Goal: Transaction & Acquisition: Book appointment/travel/reservation

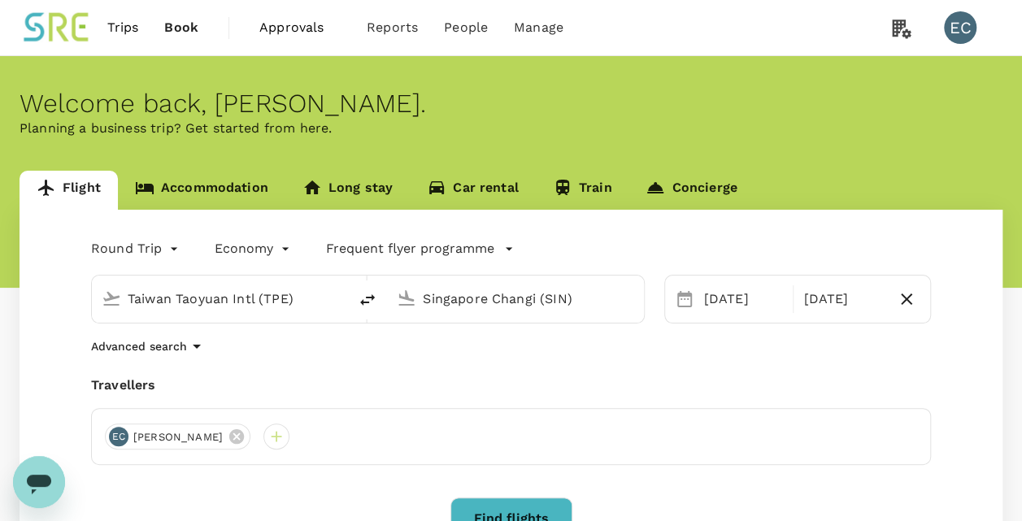
type input "Taiwan Taoyuan Intl (TPE)"
type input "Singapore Changi (SIN)"
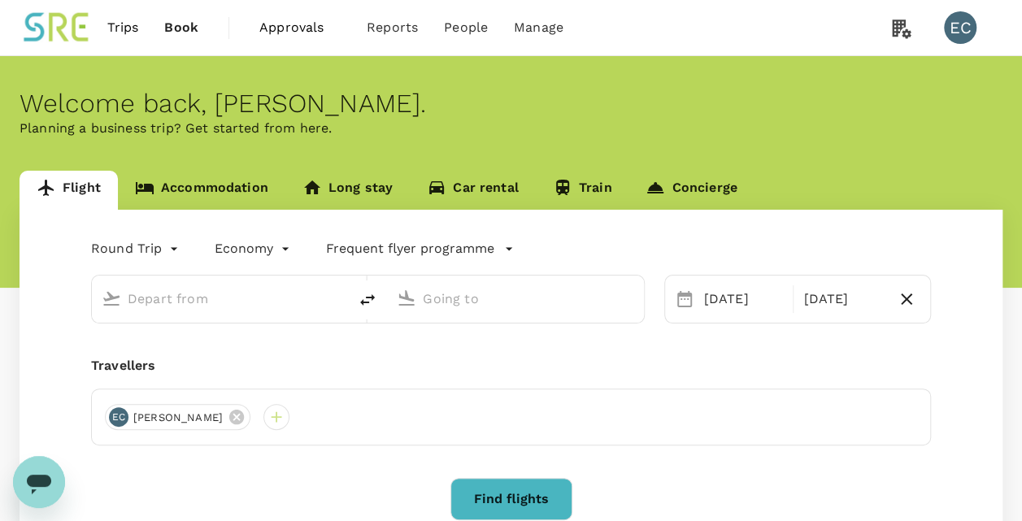
type input "Taiwan Taoyuan Intl (TPE)"
type input "Singapore Changi (SIN)"
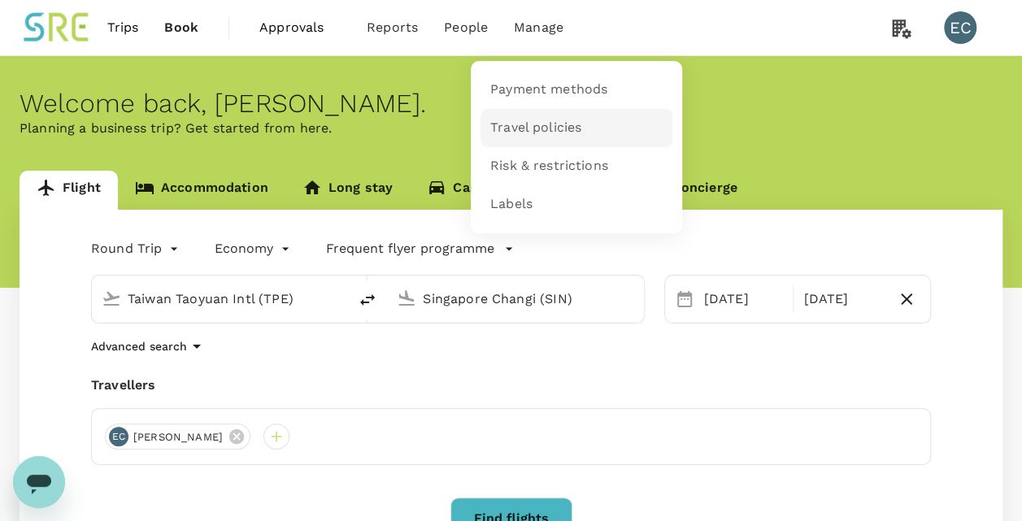
click at [541, 121] on span "Travel policies" at bounding box center [535, 128] width 91 height 19
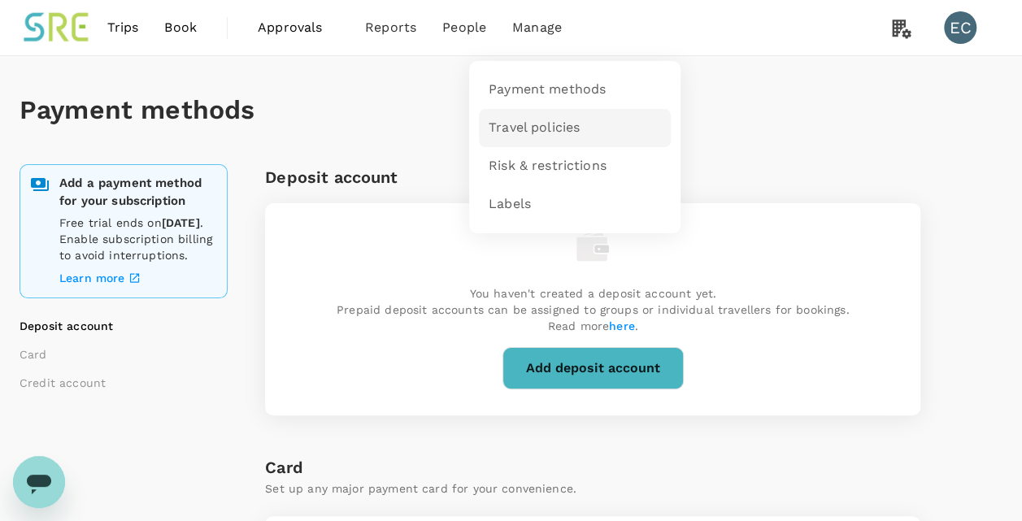
click at [550, 125] on span "Travel policies" at bounding box center [534, 128] width 91 height 19
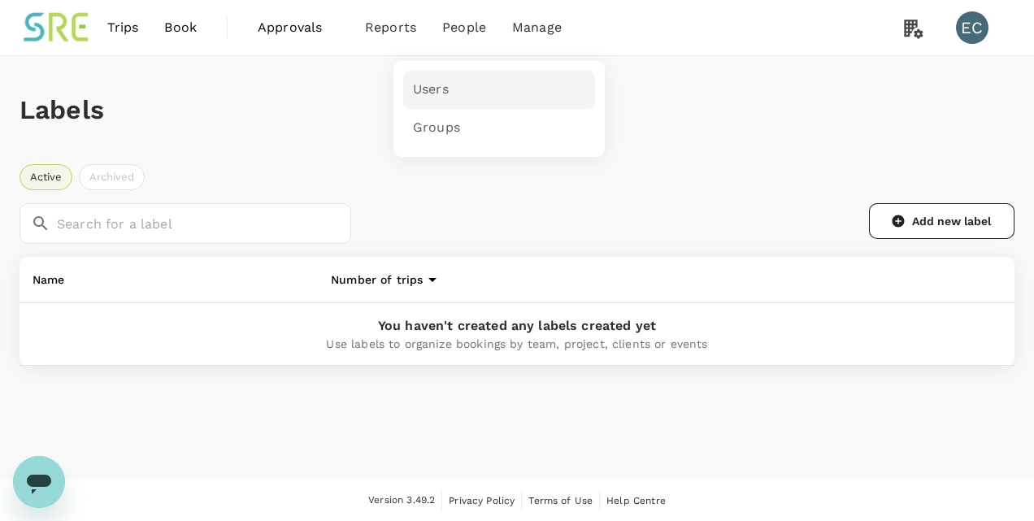
click at [449, 93] on link "Users" at bounding box center [499, 90] width 192 height 38
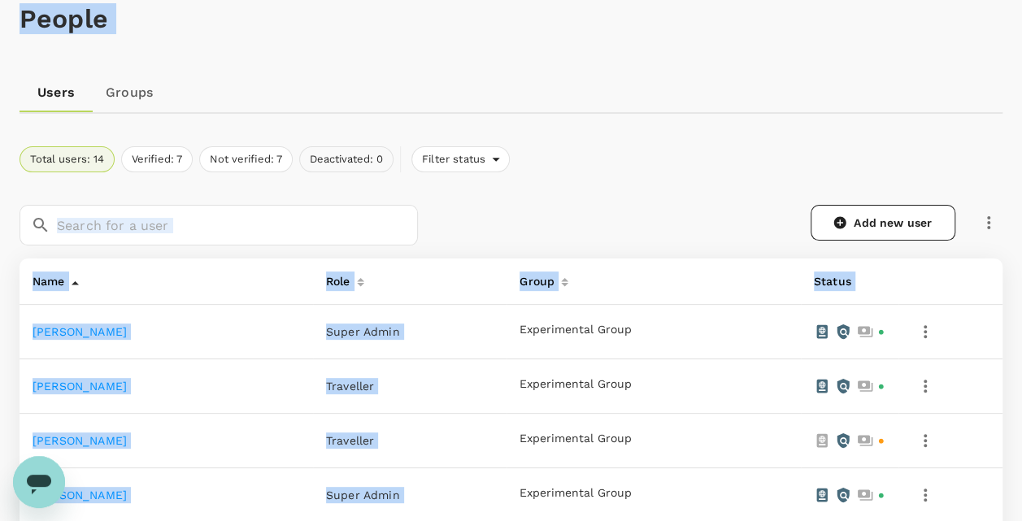
scroll to position [102, 0]
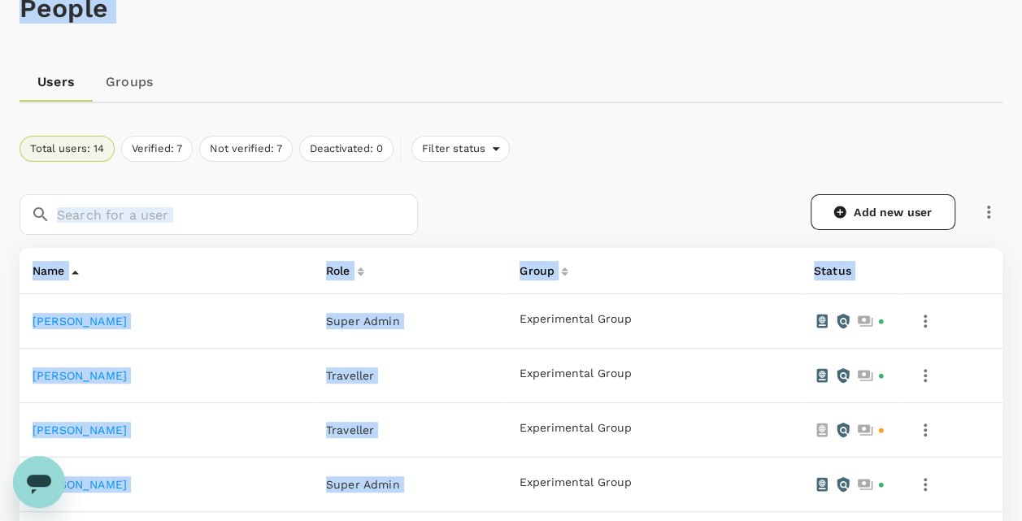
click at [483, 202] on div "Add new user" at bounding box center [719, 212] width 565 height 36
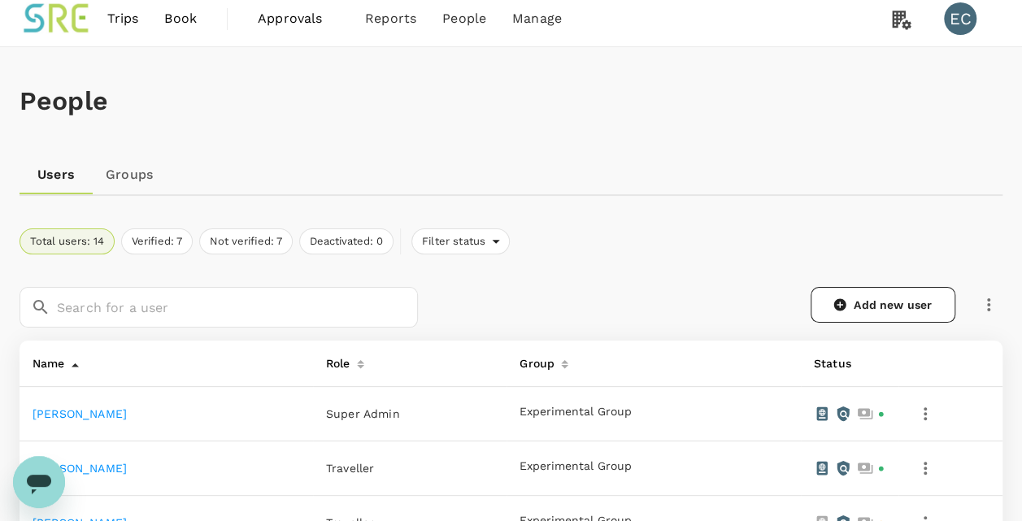
scroll to position [0, 0]
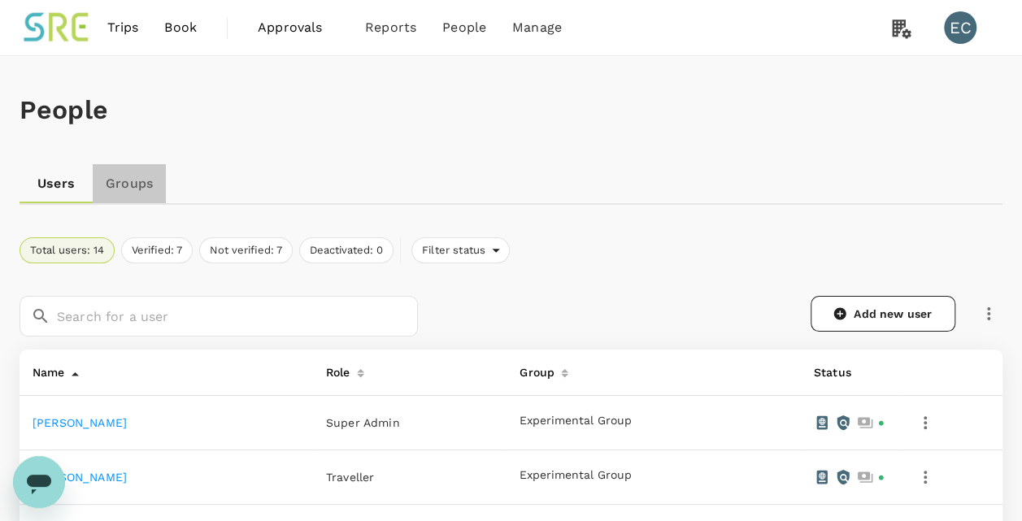
click at [154, 183] on link "Groups" at bounding box center [129, 183] width 73 height 39
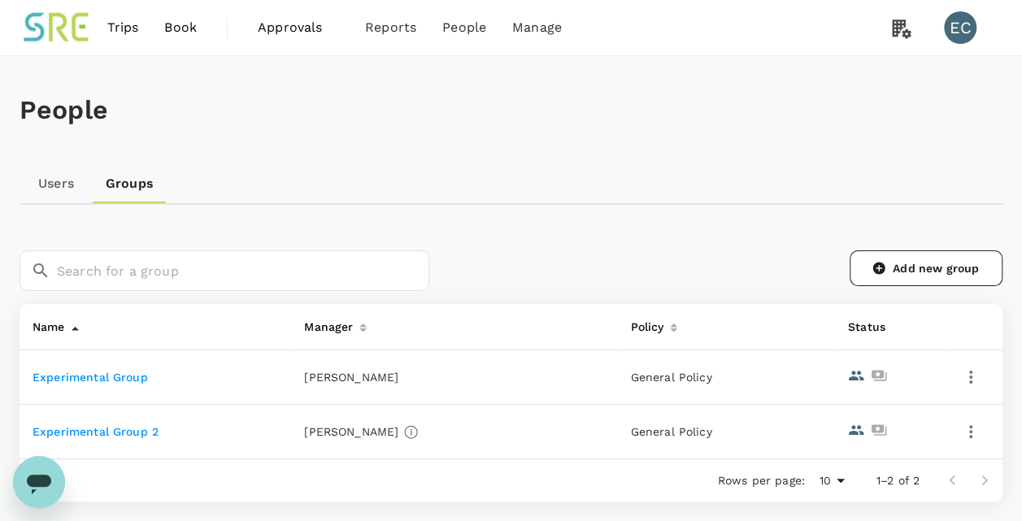
click at [131, 430] on link "Experimental Group 2" at bounding box center [96, 431] width 126 height 13
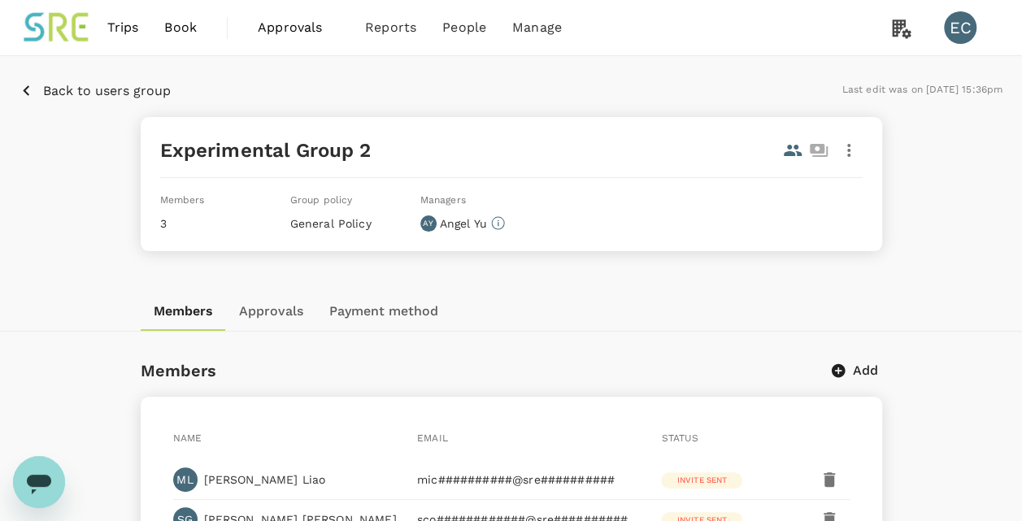
click at [289, 24] on span "Approvals" at bounding box center [298, 28] width 81 height 20
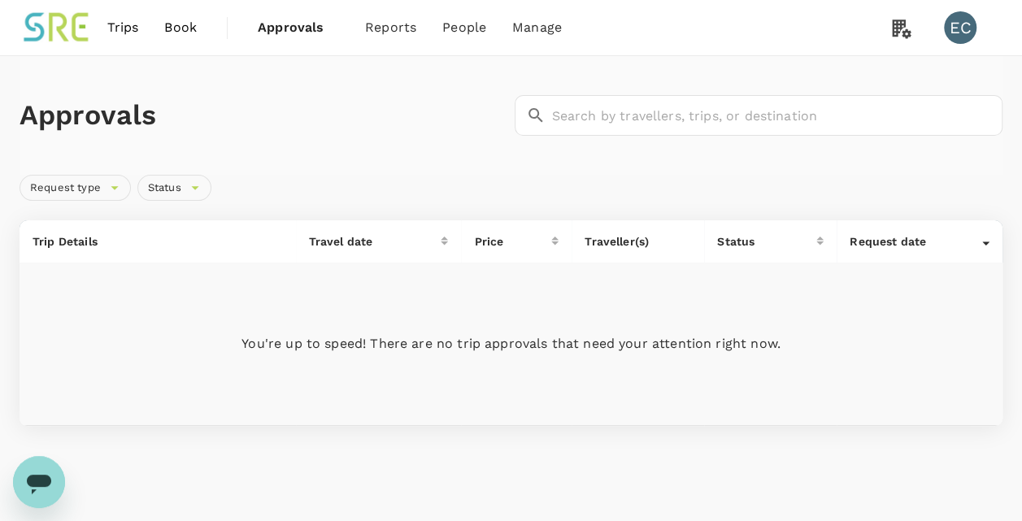
click at [123, 21] on span "Trips" at bounding box center [123, 28] width 32 height 20
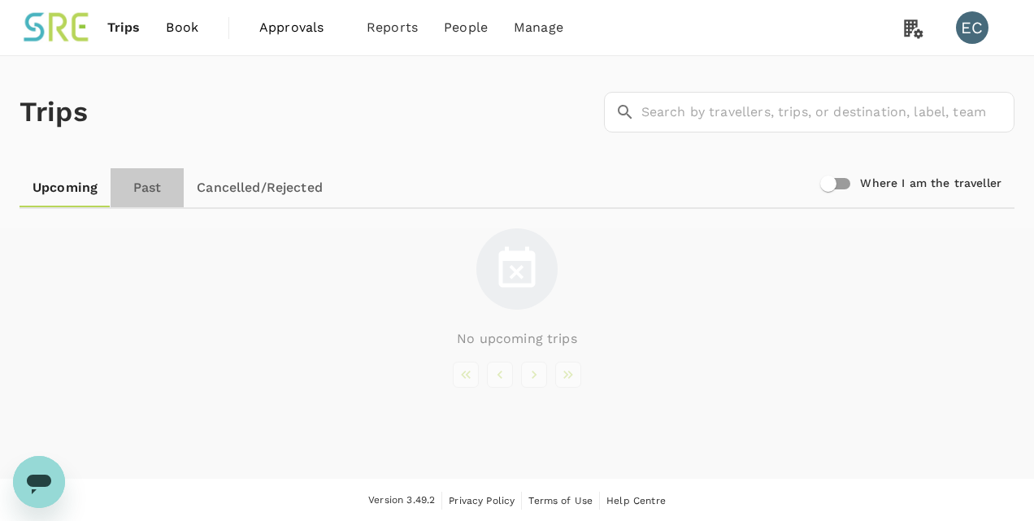
click at [149, 184] on link "Past" at bounding box center [147, 187] width 73 height 39
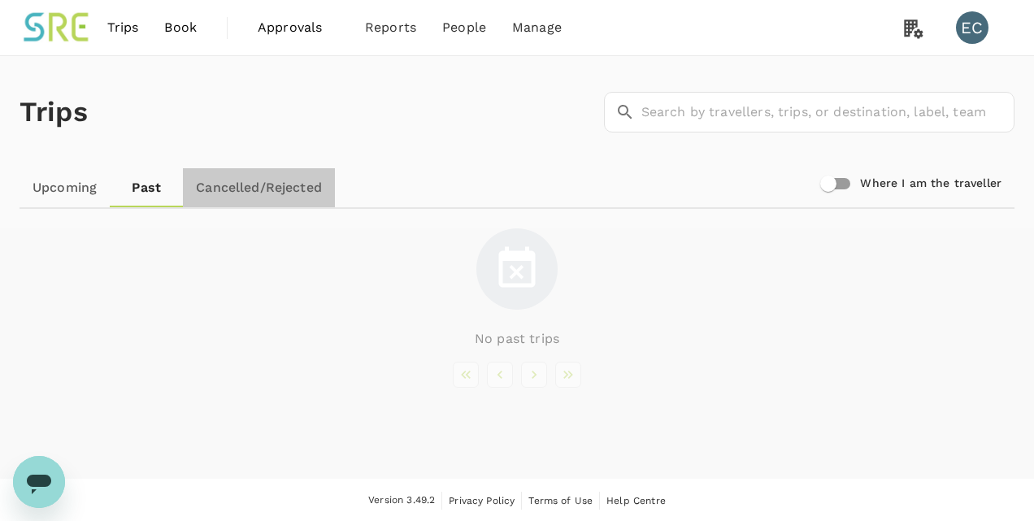
click at [259, 193] on link "Cancelled/Rejected" at bounding box center [259, 187] width 152 height 39
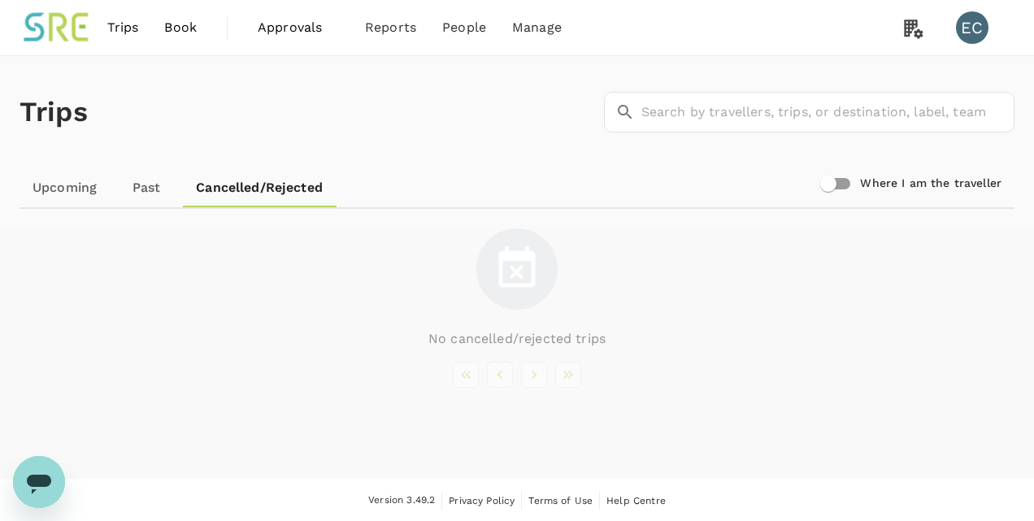
click at [195, 36] on span "Book" at bounding box center [180, 28] width 33 height 20
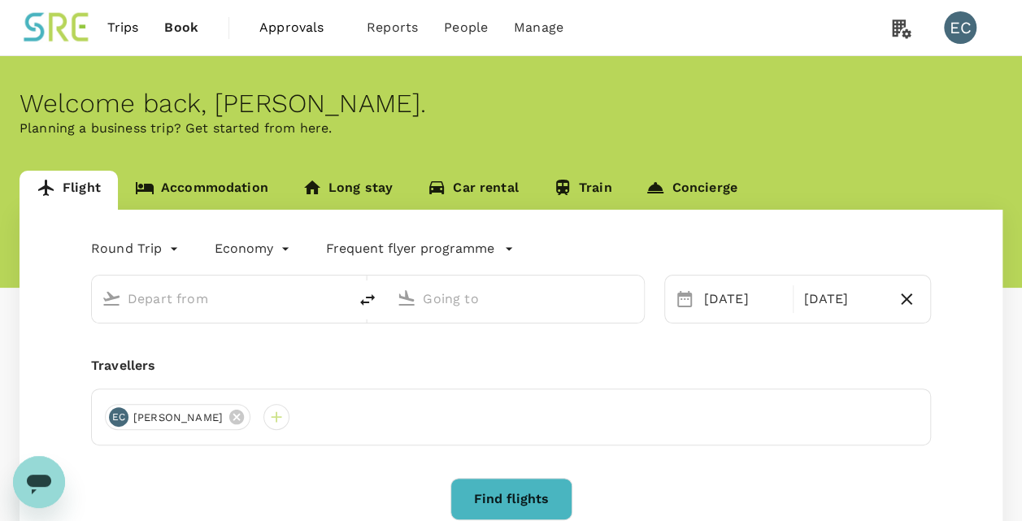
type input "Taiwan Taoyuan Intl (TPE)"
type input "Singapore Changi (SIN)"
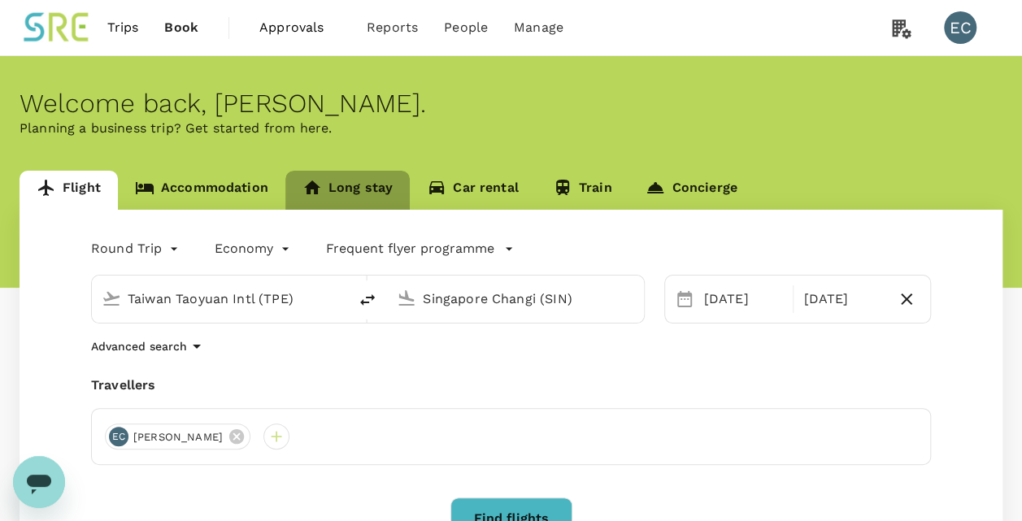
click at [376, 177] on link "Long stay" at bounding box center [347, 190] width 124 height 39
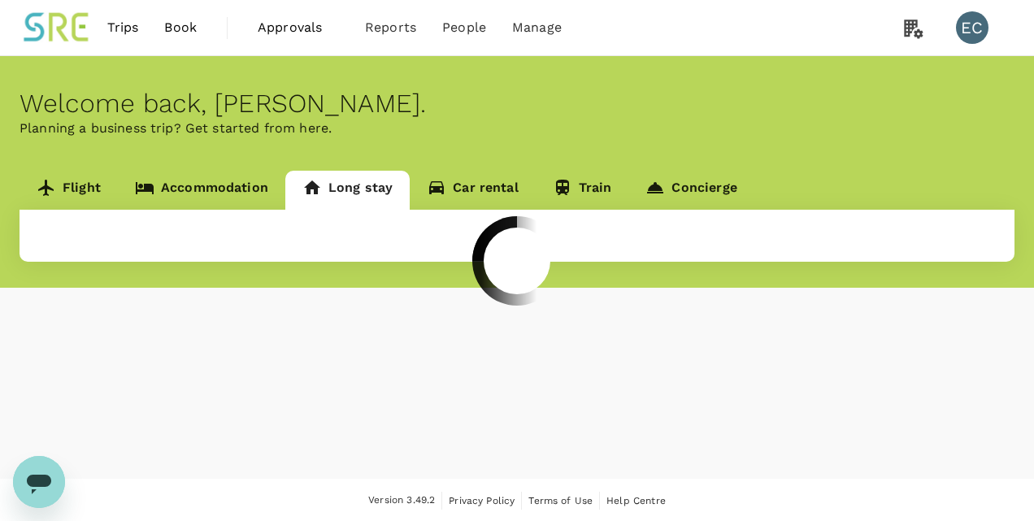
click at [376, 177] on div at bounding box center [517, 260] width 1034 height 521
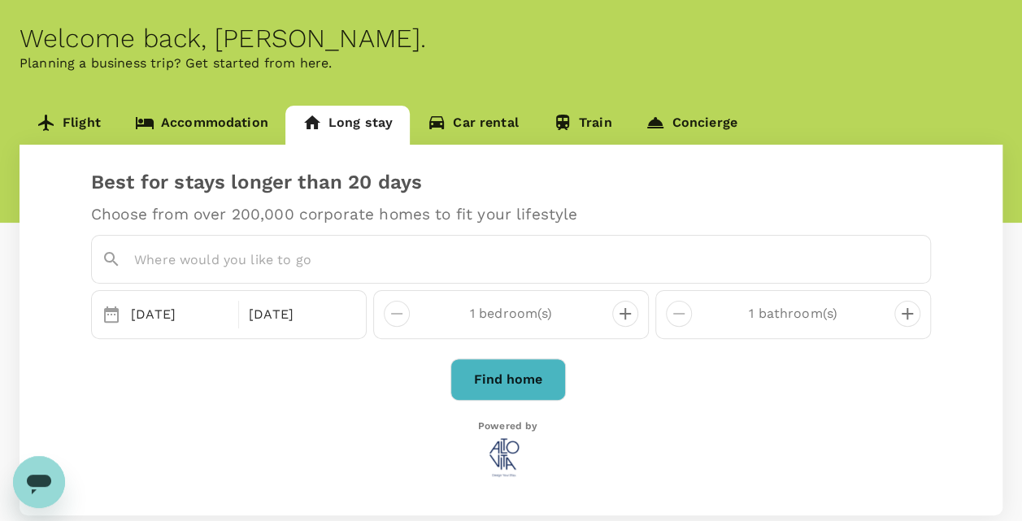
scroll to position [33, 0]
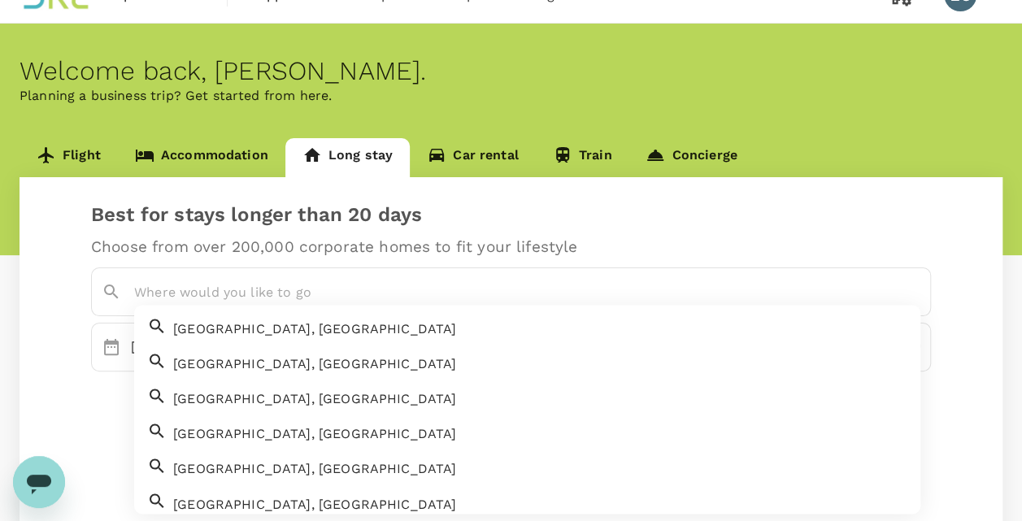
click at [330, 299] on input "text" at bounding box center [515, 292] width 762 height 25
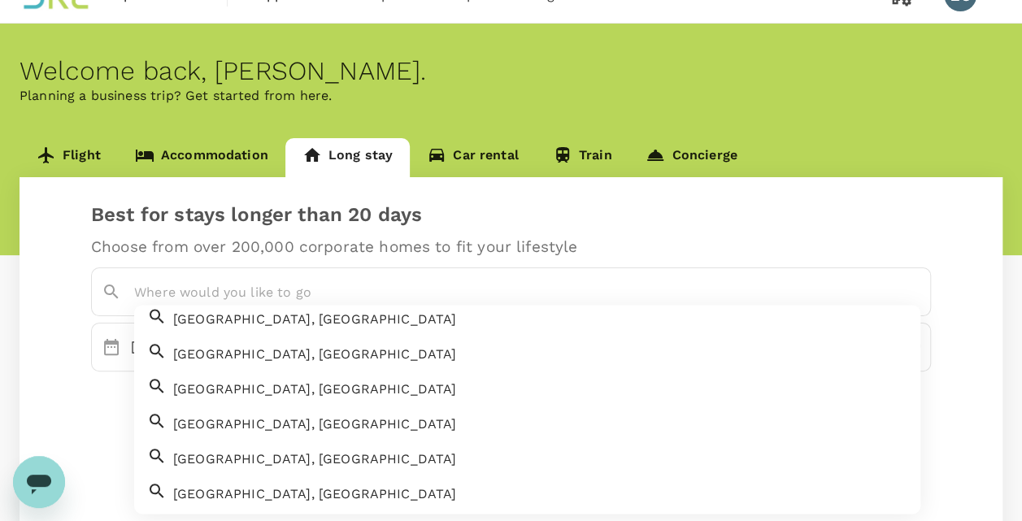
scroll to position [654, 0]
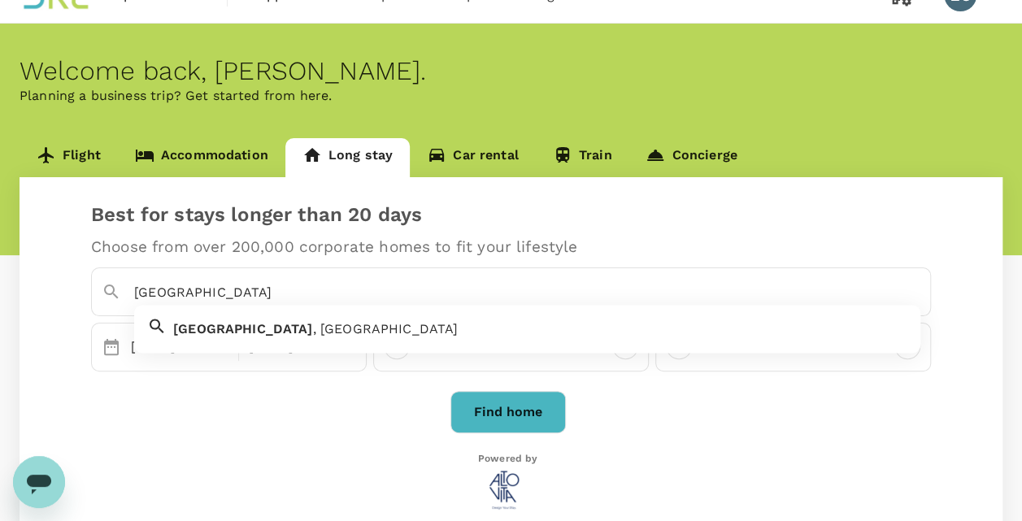
click at [205, 317] on div "Bali , Indonesia" at bounding box center [537, 326] width 741 height 26
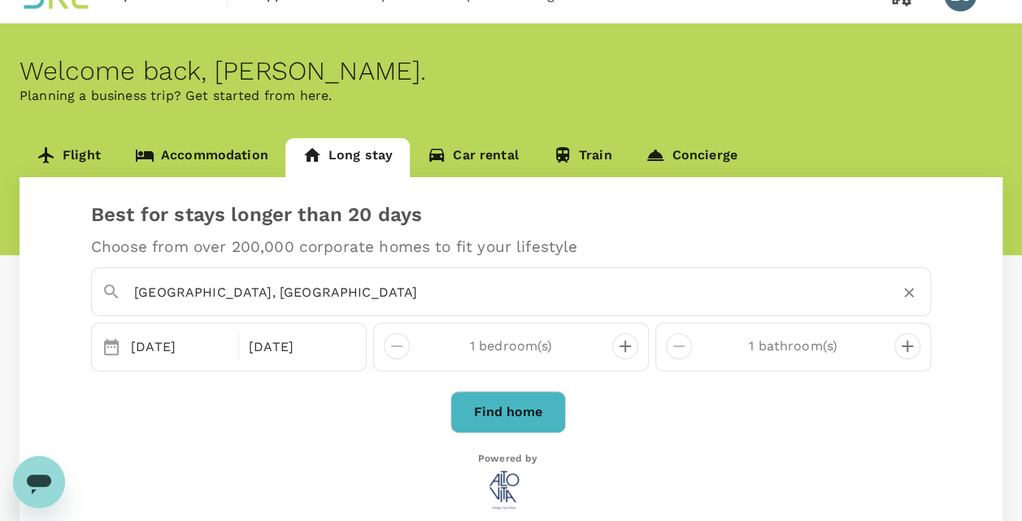
type input "Bali, Indonesia"
click at [476, 416] on button "Find home" at bounding box center [507, 412] width 115 height 42
click at [454, 155] on link "Car rental" at bounding box center [473, 157] width 126 height 39
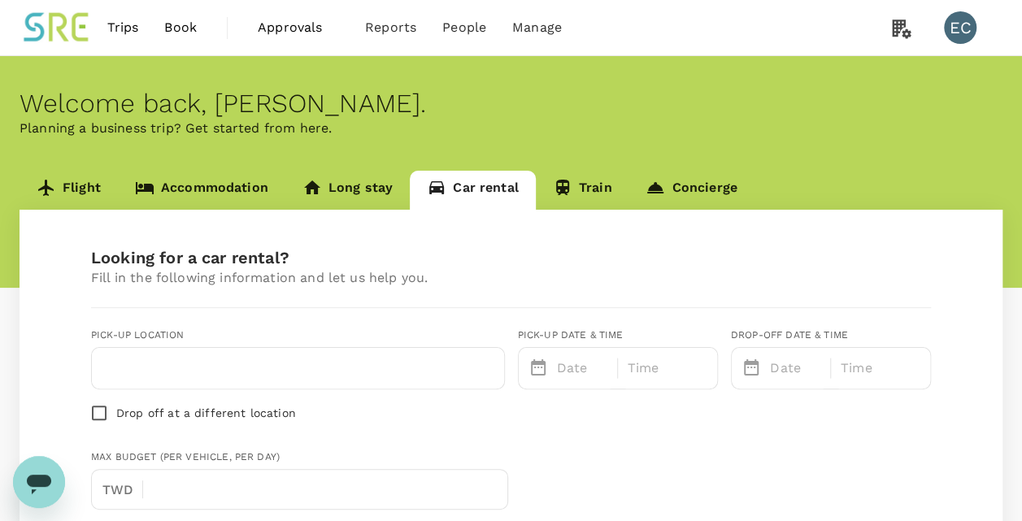
type input "886"
type input "0912762894"
type input "evangeline.chen@sreglobal.com"
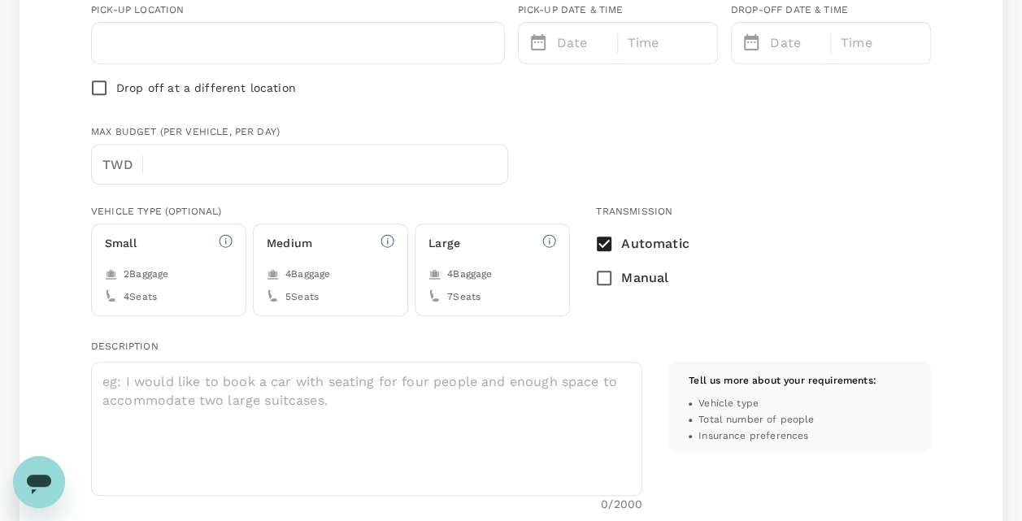
scroll to position [311, 0]
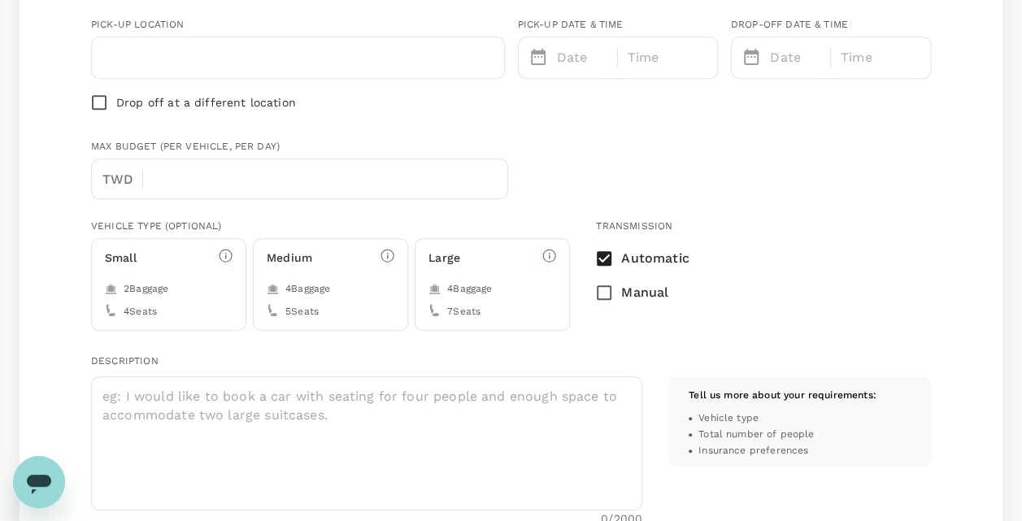
click at [558, 146] on div "Max Budget (per vehicle, per day) TWD ​" at bounding box center [508, 166] width 846 height 67
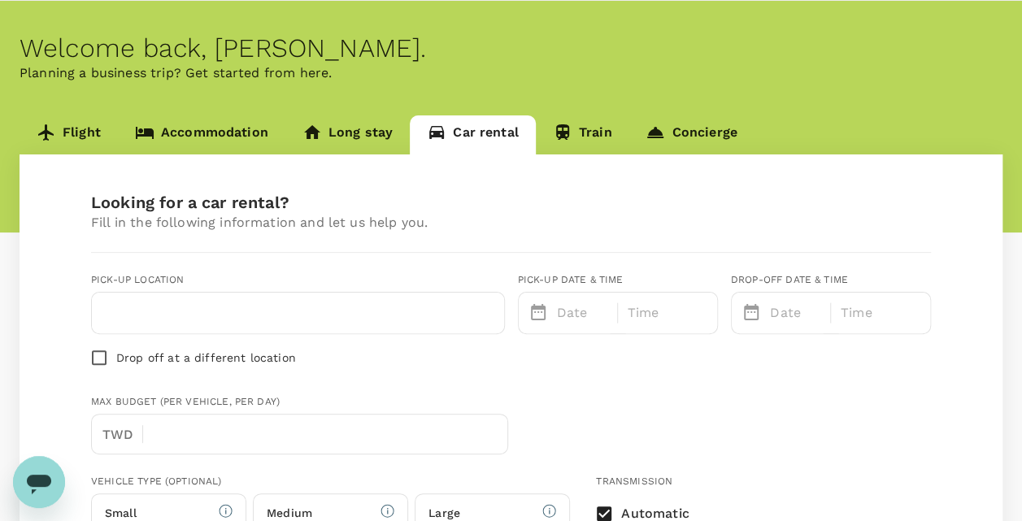
scroll to position [0, 0]
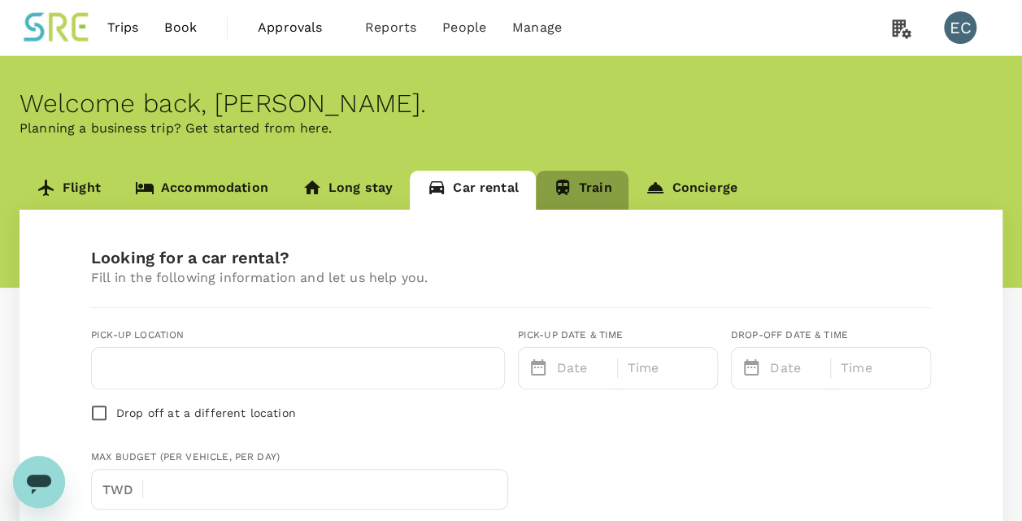
click at [593, 182] on link "Train" at bounding box center [582, 190] width 93 height 39
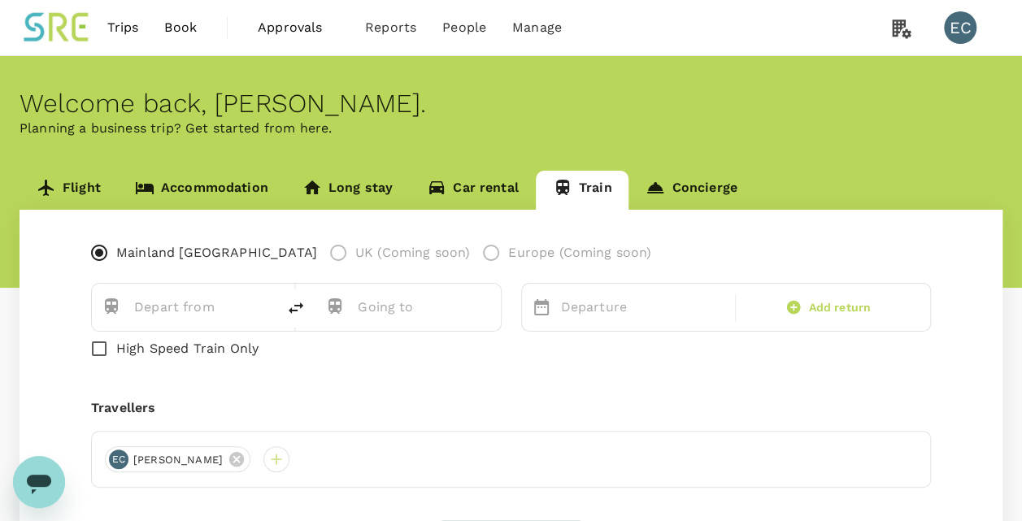
click at [647, 190] on icon at bounding box center [655, 187] width 16 height 11
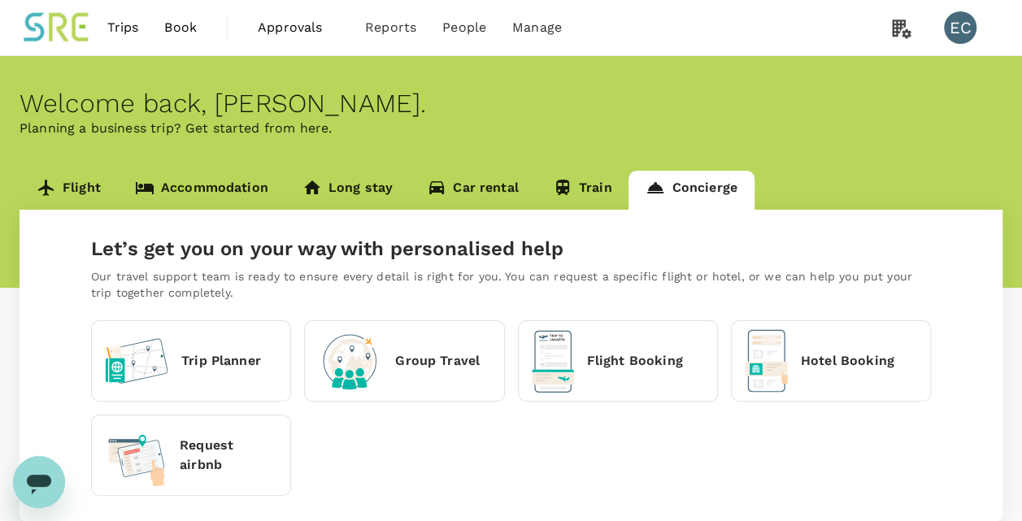
click at [806, 154] on div "Welcome back , Evangeline . Planning a business trip? Get started from here." at bounding box center [511, 172] width 1022 height 232
click at [178, 196] on link "Accommodation" at bounding box center [201, 190] width 167 height 39
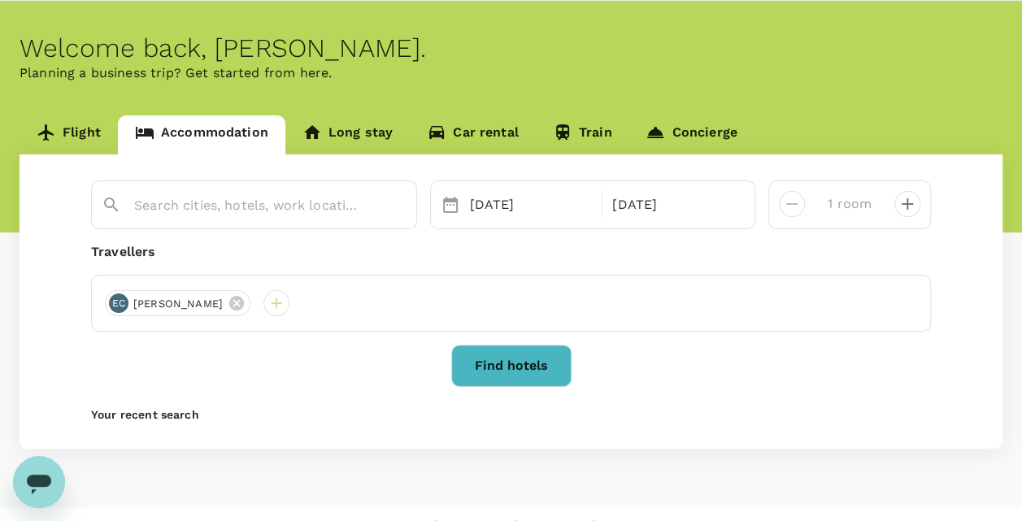
scroll to position [56, 0]
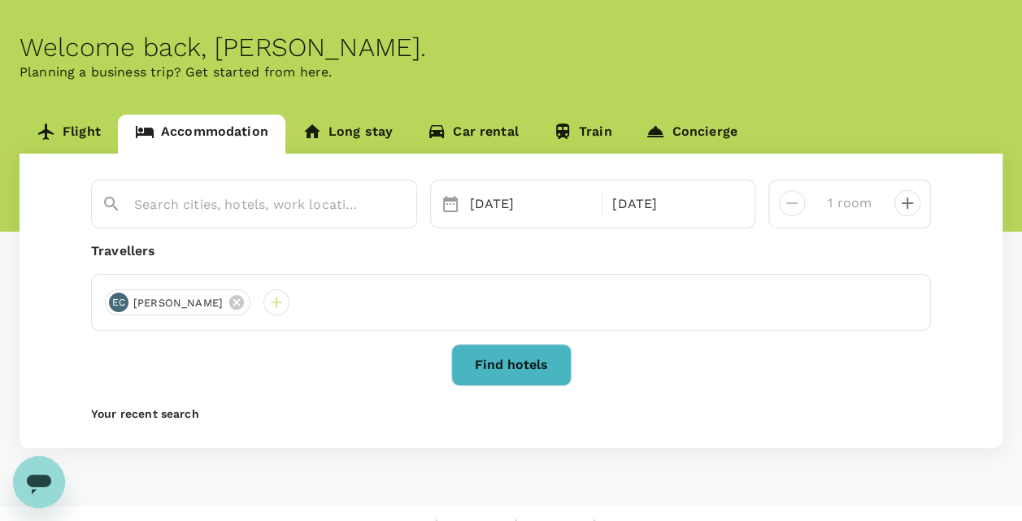
type input "Ascott Orchard Singapore"
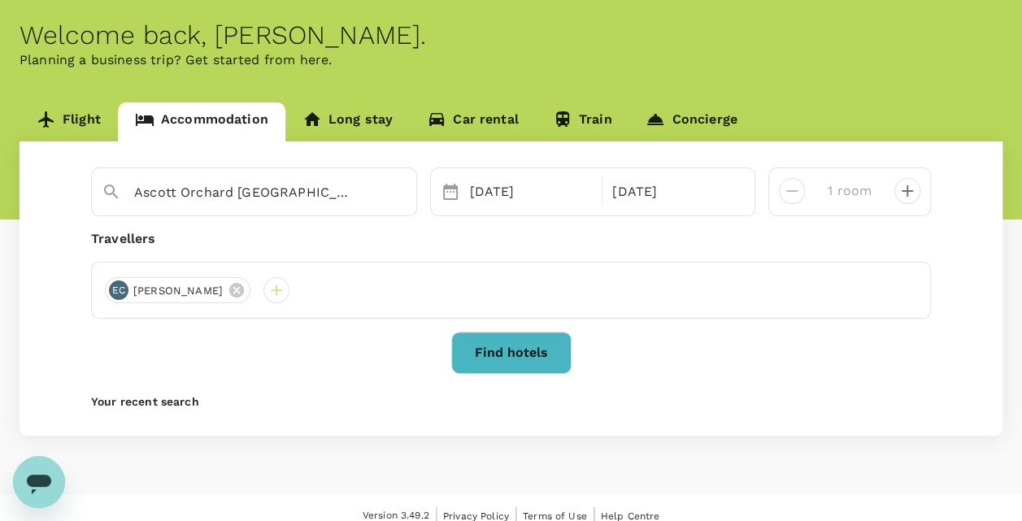
scroll to position [75, 0]
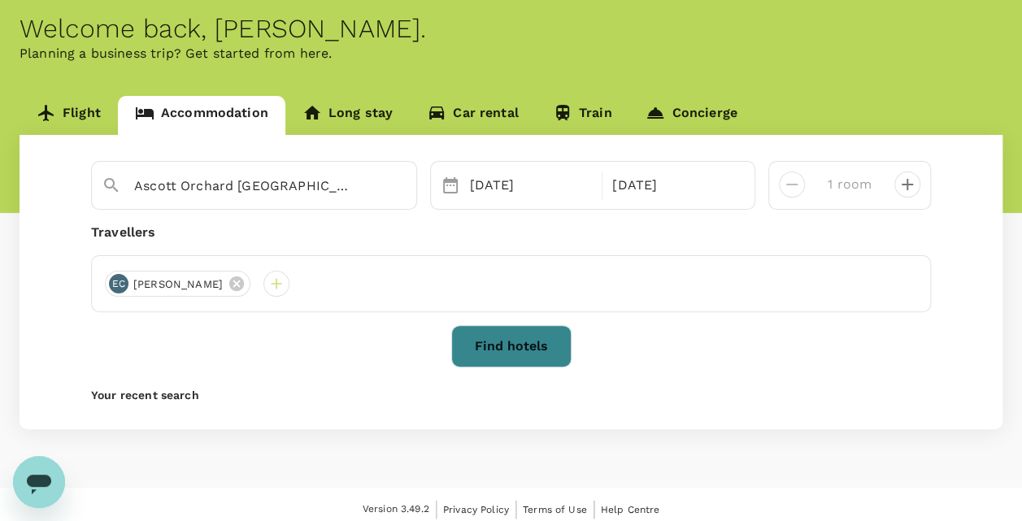
click at [512, 341] on button "Find hotels" at bounding box center [511, 346] width 120 height 42
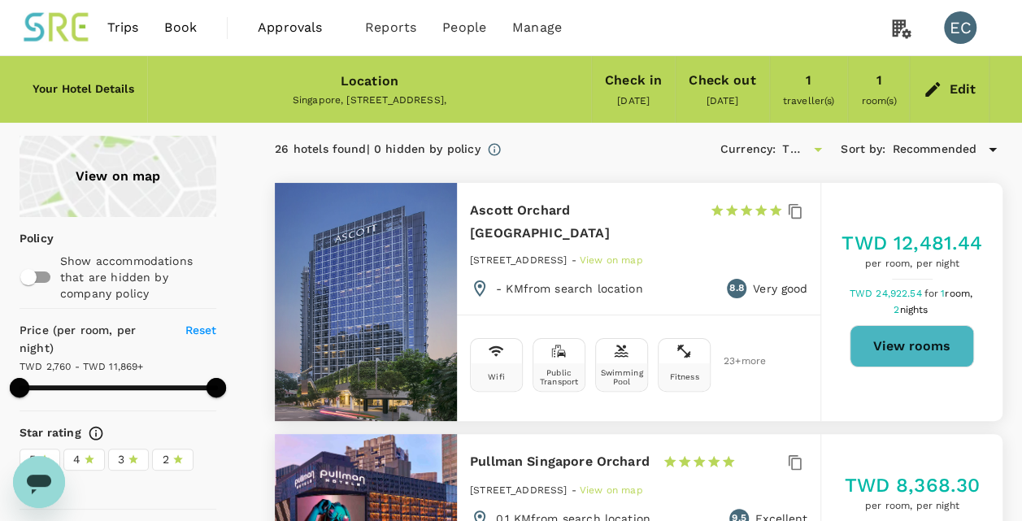
type input "11868.48"
click at [314, 28] on span "Approvals" at bounding box center [298, 28] width 81 height 20
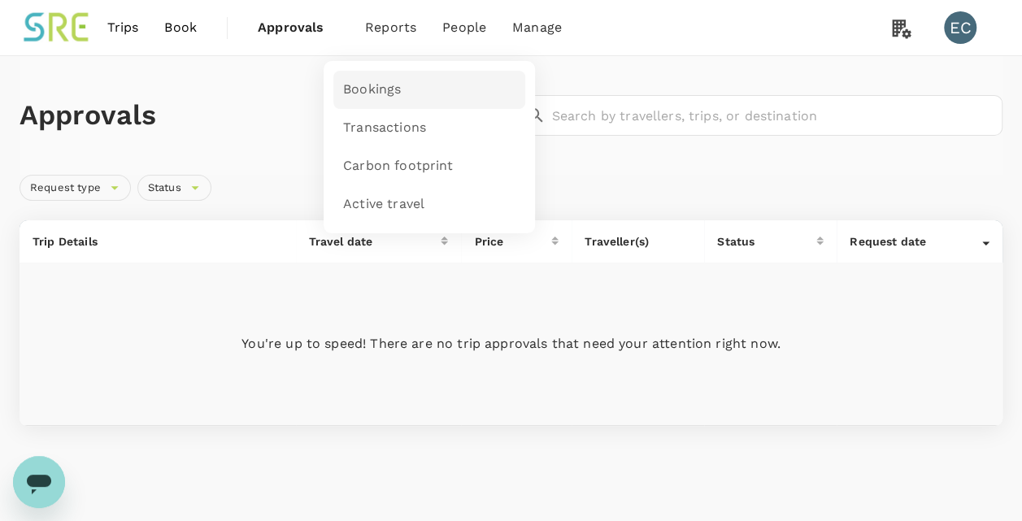
click at [387, 89] on span "Bookings" at bounding box center [372, 89] width 58 height 19
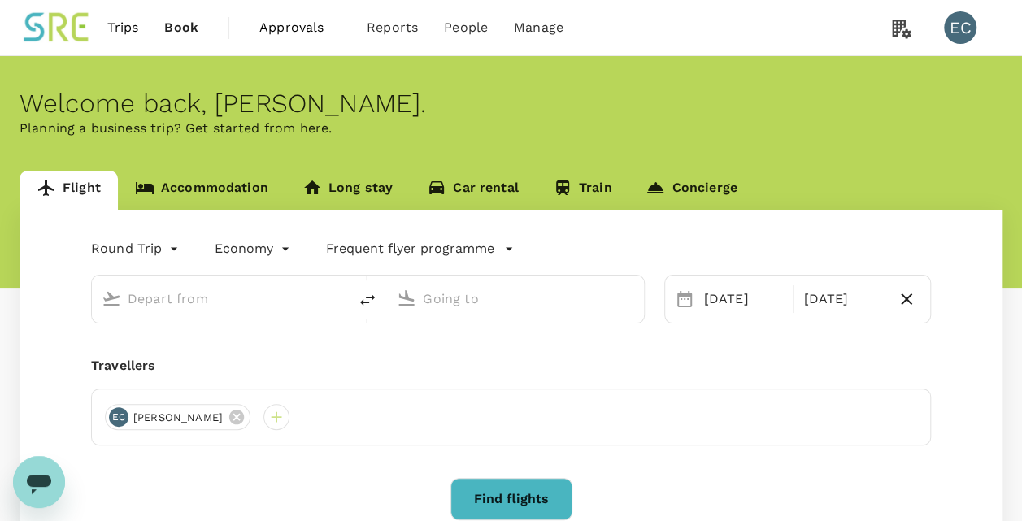
type input "Taiwan Taoyuan Intl (TPE)"
type input "Singapore Changi (SIN)"
type input "Taiwan Taoyuan Intl (TPE)"
type input "Singapore Changi (SIN)"
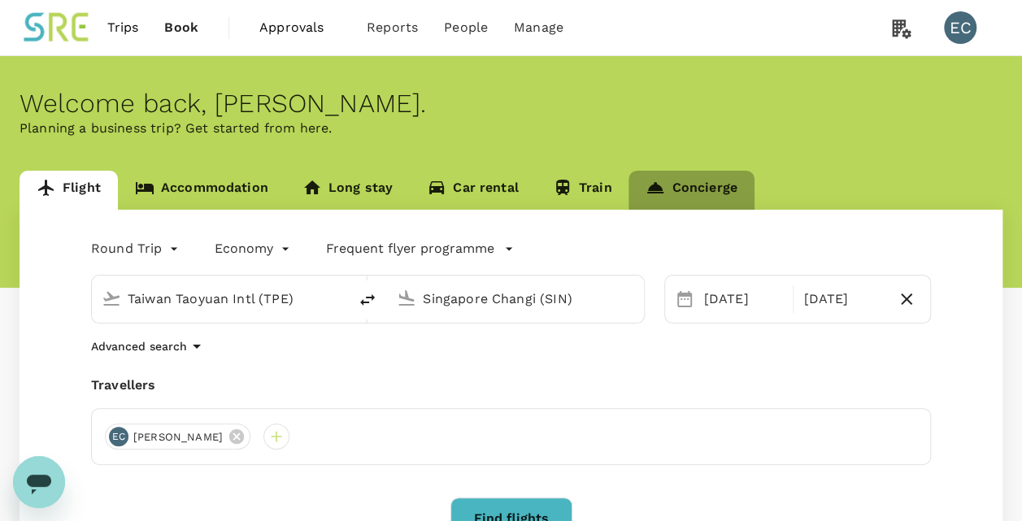
click at [704, 186] on link "Concierge" at bounding box center [690, 190] width 125 height 39
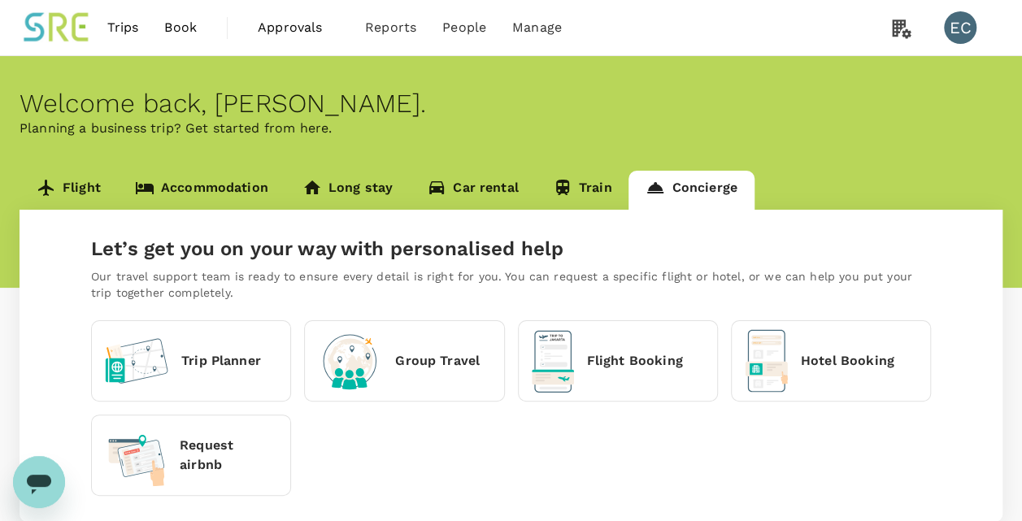
click at [83, 188] on link "Flight" at bounding box center [69, 190] width 98 height 39
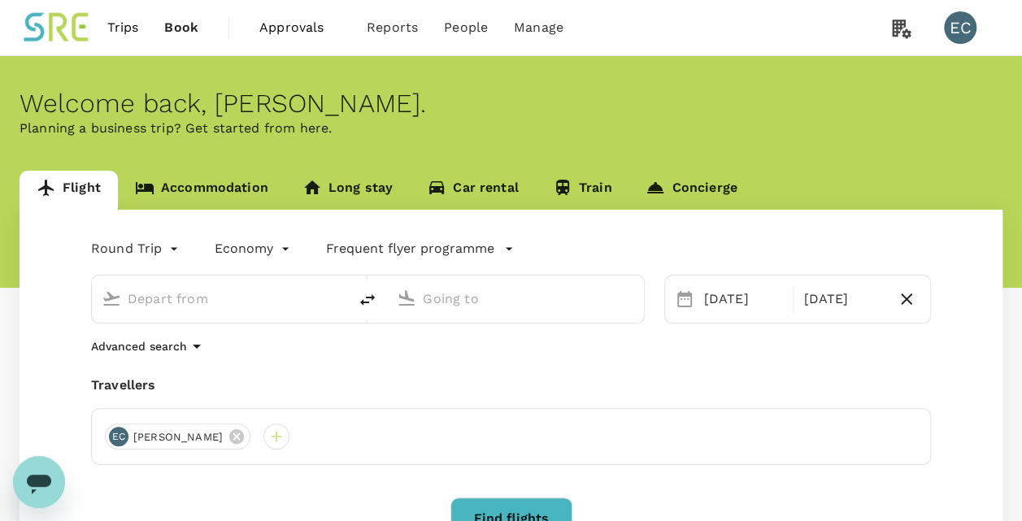
type input "Taiwan Taoyuan Intl (TPE)"
type input "Singapore Changi (SIN)"
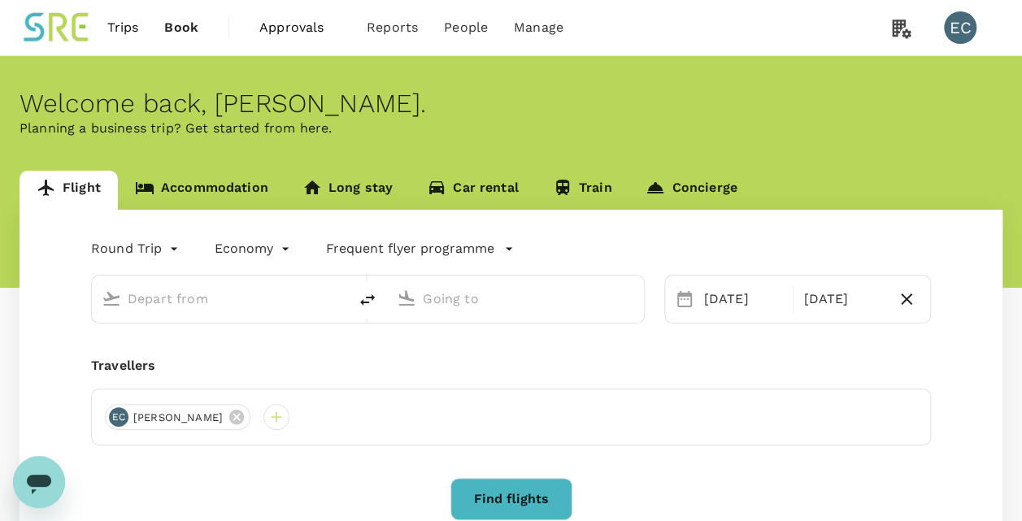
type input "Taiwan Taoyuan Intl (TPE)"
type input "Singapore Changi (SIN)"
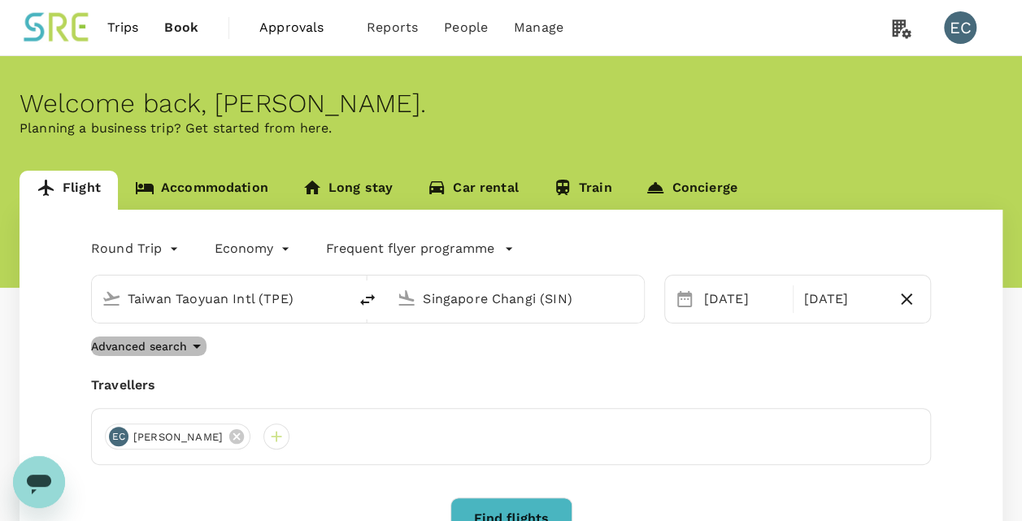
click at [196, 344] on icon "button" at bounding box center [197, 347] width 20 height 20
click at [196, 344] on div "Round Trip roundtrip Economy economy Frequent flyer programme [GEOGRAPHIC_DATA]…" at bounding box center [511, 448] width 983 height 476
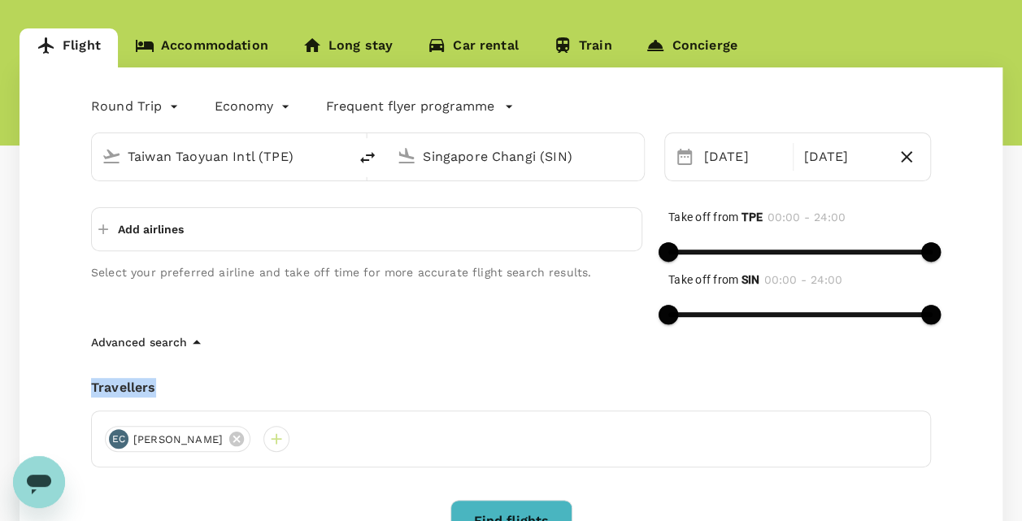
scroll to position [146, 0]
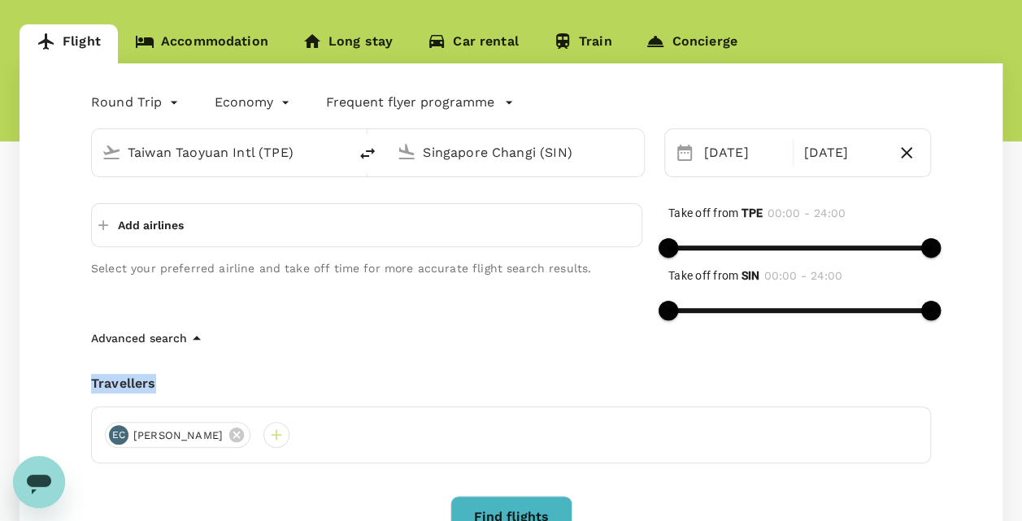
click at [180, 232] on p "Add airlines" at bounding box center [151, 225] width 66 height 16
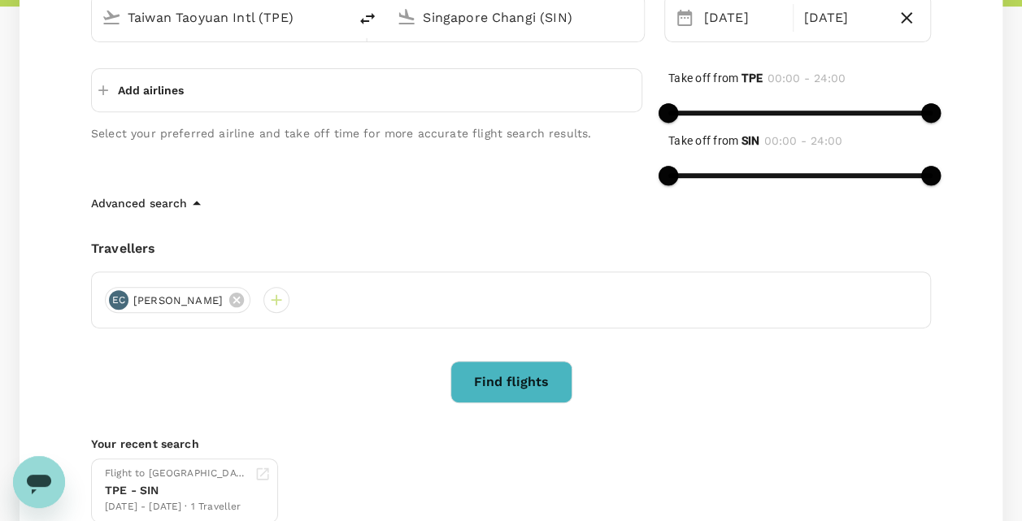
scroll to position [296, 0]
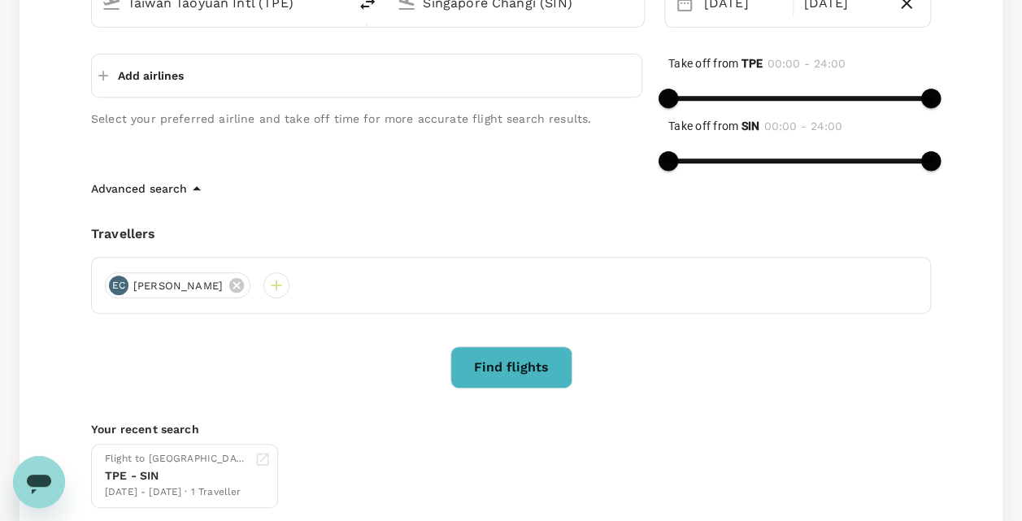
click at [133, 80] on p "Add airlines" at bounding box center [151, 75] width 66 height 16
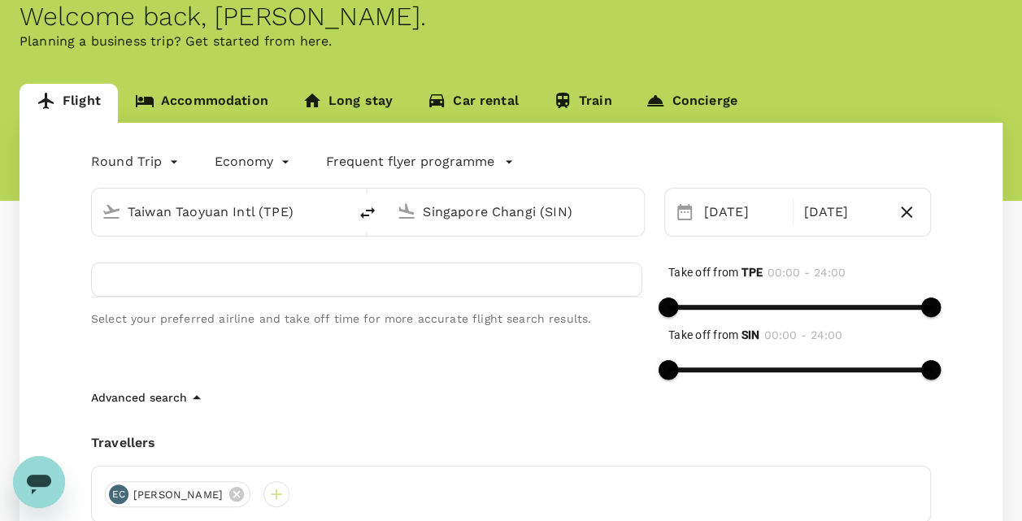
scroll to position [99, 0]
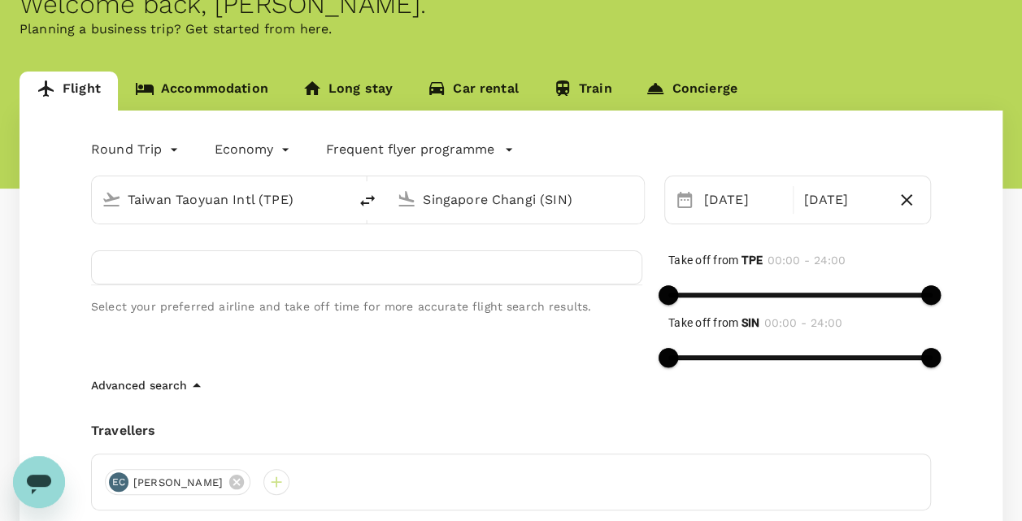
click at [309, 328] on div "Select your preferred airline and take off time for more accurate flight search…" at bounding box center [353, 299] width 577 height 151
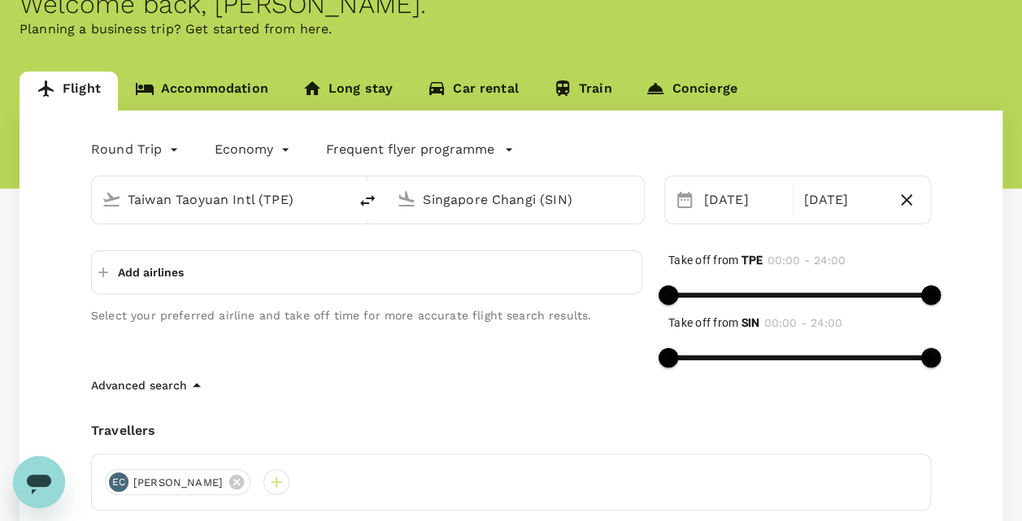
click at [104, 267] on icon "button" at bounding box center [103, 272] width 16 height 16
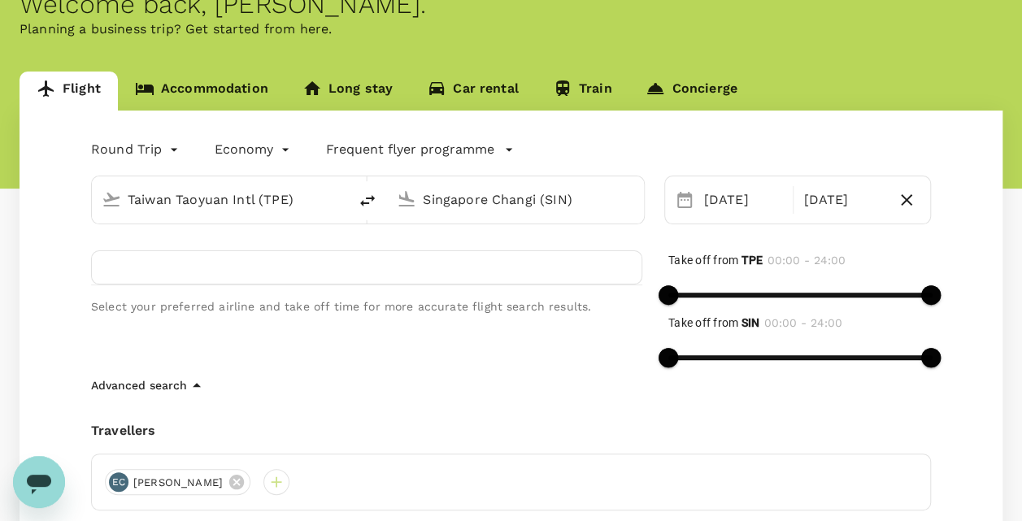
click at [205, 290] on div "Select your preferred airline and take off time for more accurate flight search…" at bounding box center [353, 299] width 577 height 151
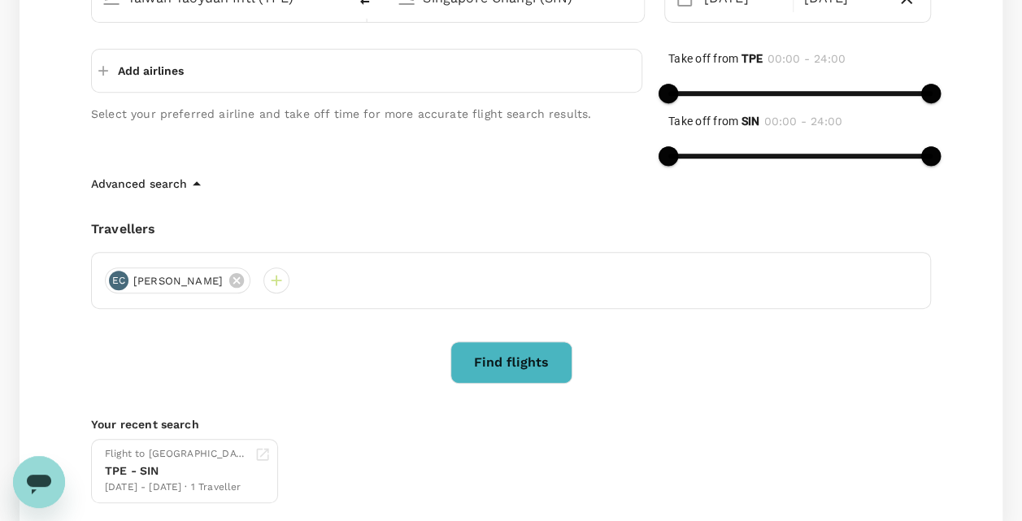
scroll to position [271, 0]
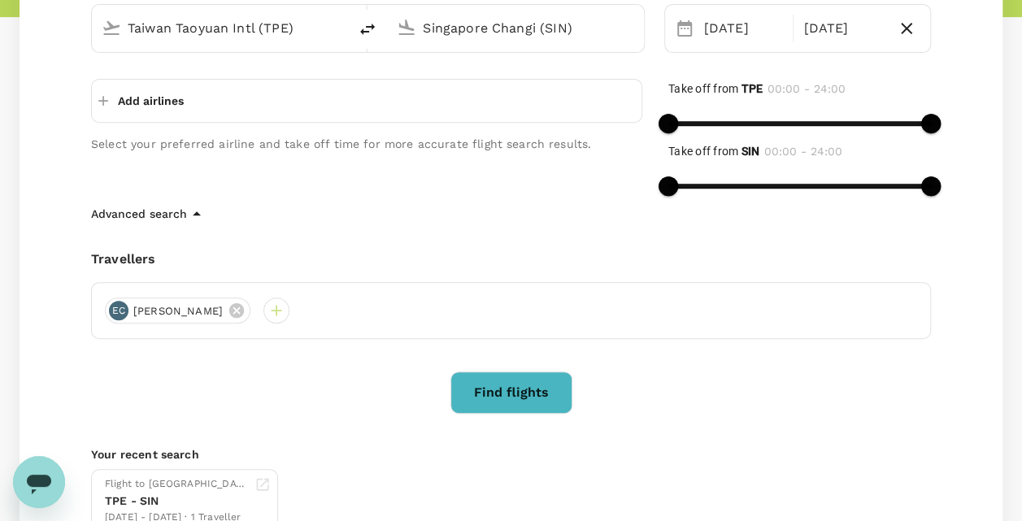
click at [502, 381] on button "Find flights" at bounding box center [511, 393] width 122 height 42
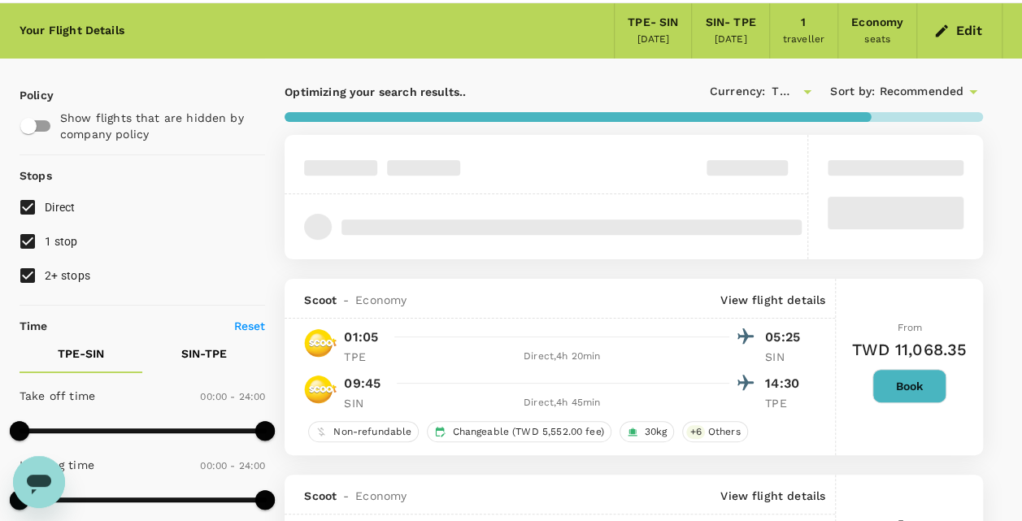
scroll to position [72, 0]
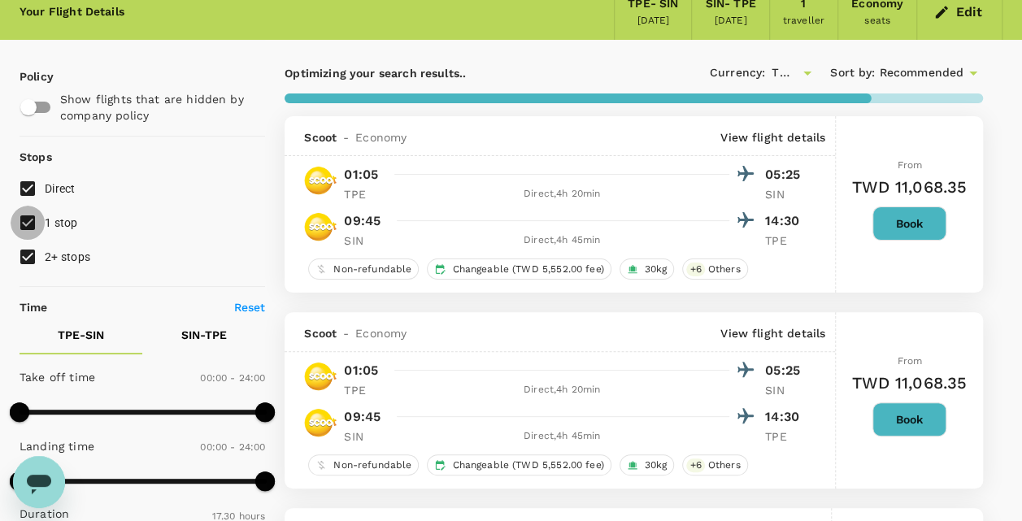
click at [31, 219] on input "1 stop" at bounding box center [28, 223] width 34 height 34
checkbox input "true"
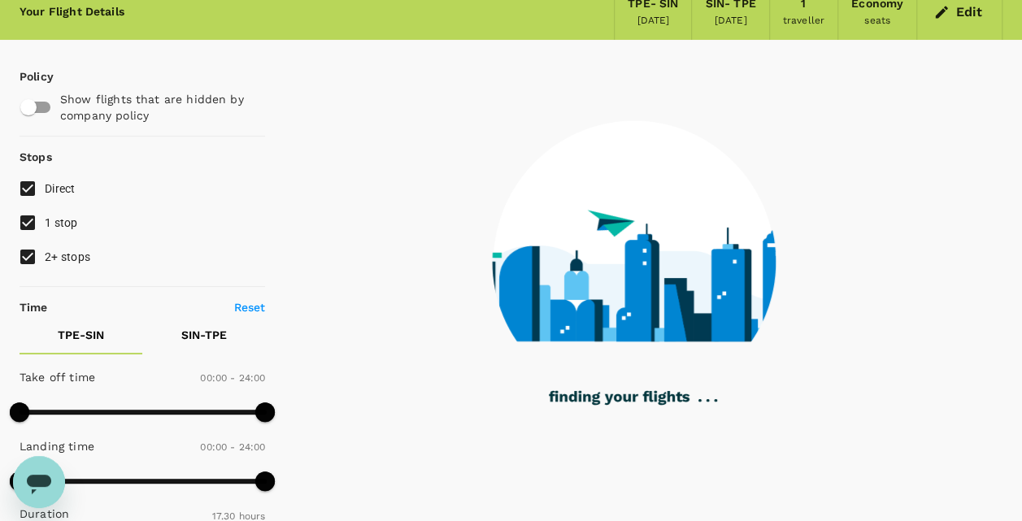
click at [33, 252] on input "2+ stops" at bounding box center [28, 257] width 34 height 34
checkbox input "false"
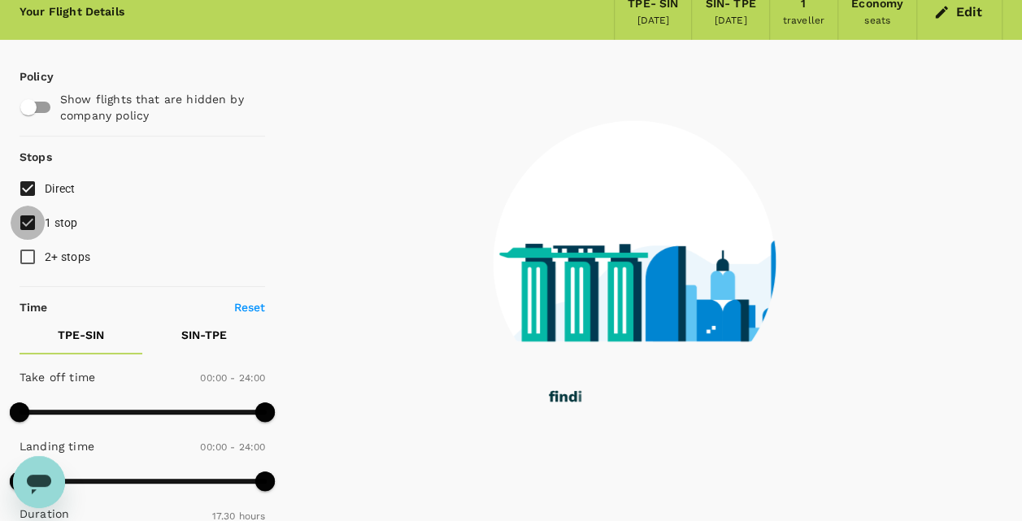
click at [33, 214] on input "1 stop" at bounding box center [28, 223] width 34 height 34
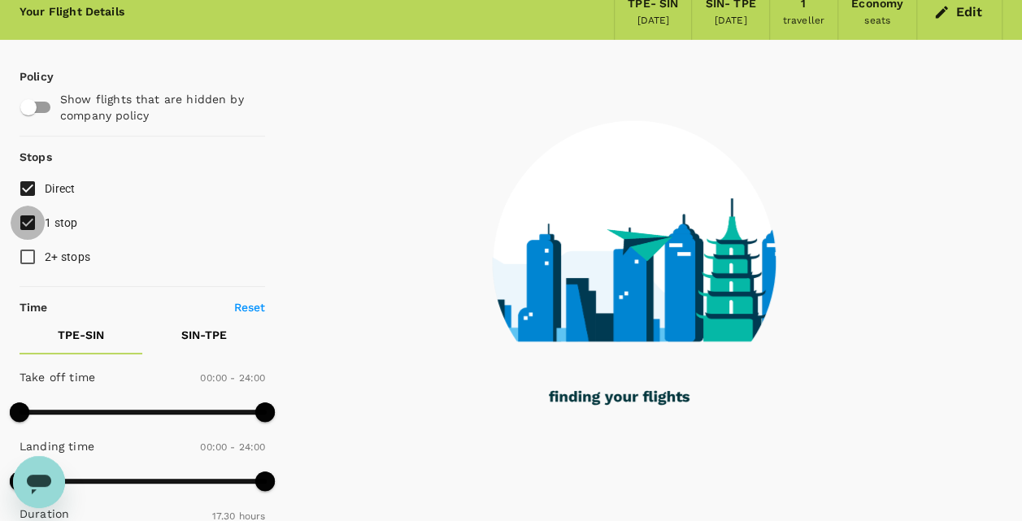
click at [26, 223] on input "1 stop" at bounding box center [28, 223] width 34 height 34
checkbox input "false"
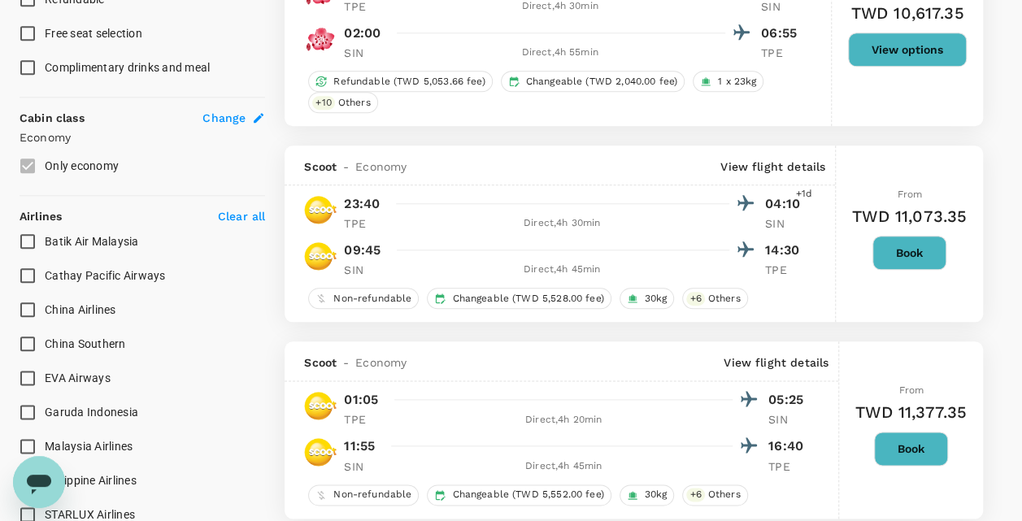
scroll to position [802, 0]
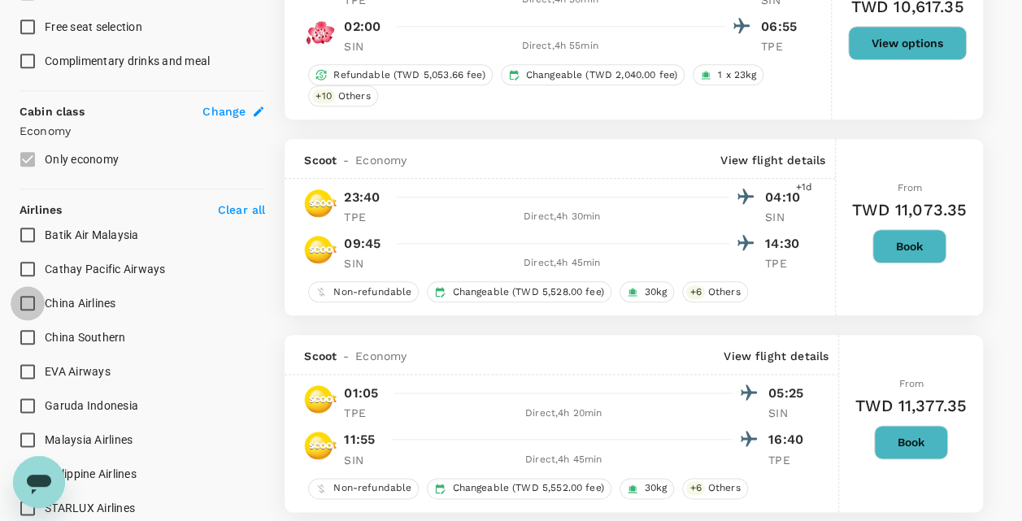
click at [29, 298] on input "China Airlines" at bounding box center [28, 303] width 34 height 34
checkbox input "true"
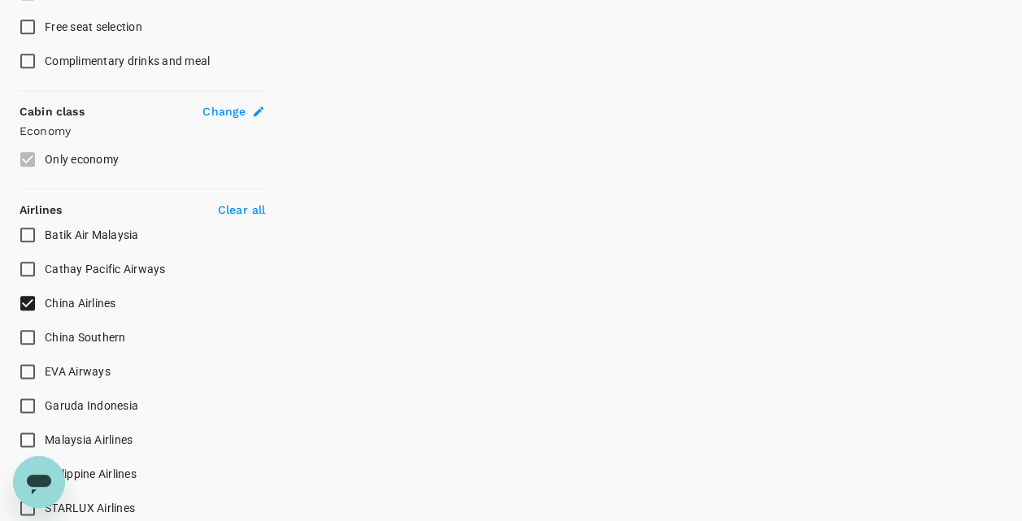
click at [30, 371] on input "EVA Airways" at bounding box center [28, 371] width 34 height 34
checkbox input "true"
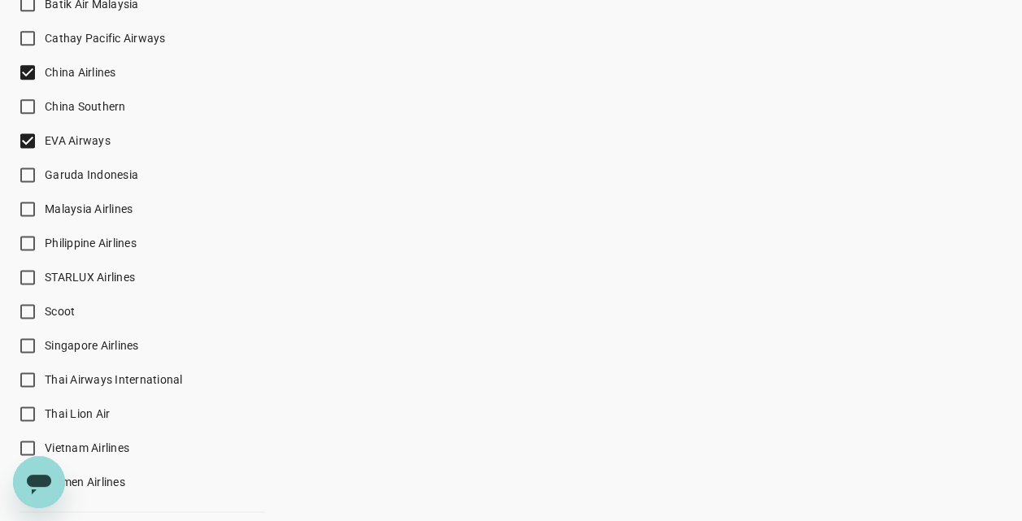
scroll to position [1047, 0]
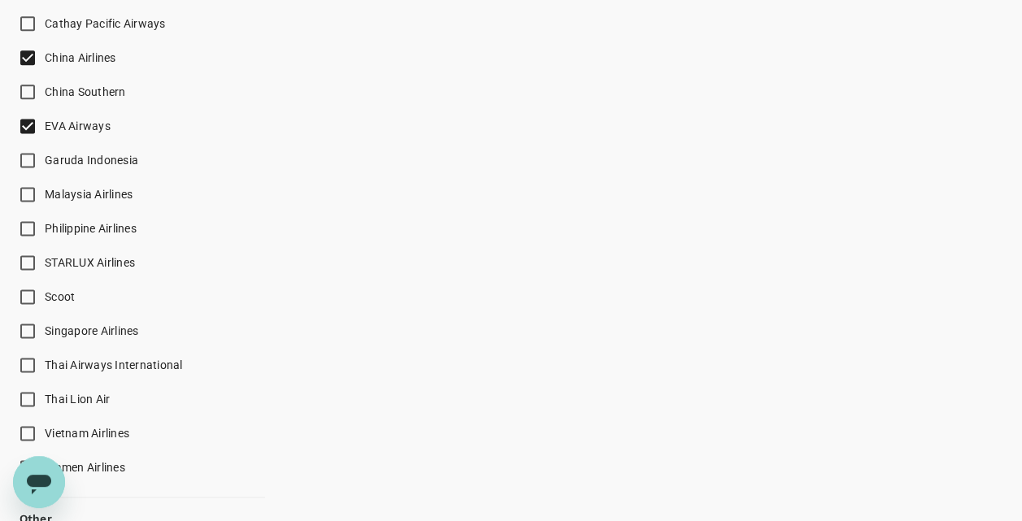
type input "1675"
checkbox input "false"
checkbox input "true"
checkbox input "false"
checkbox input "true"
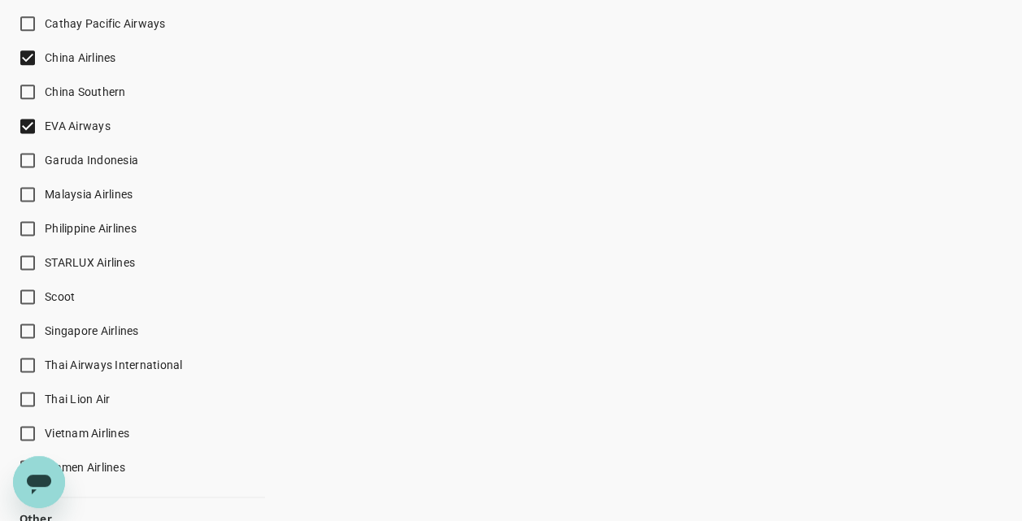
click at [28, 254] on input "STARLUX Airlines" at bounding box center [28, 263] width 34 height 34
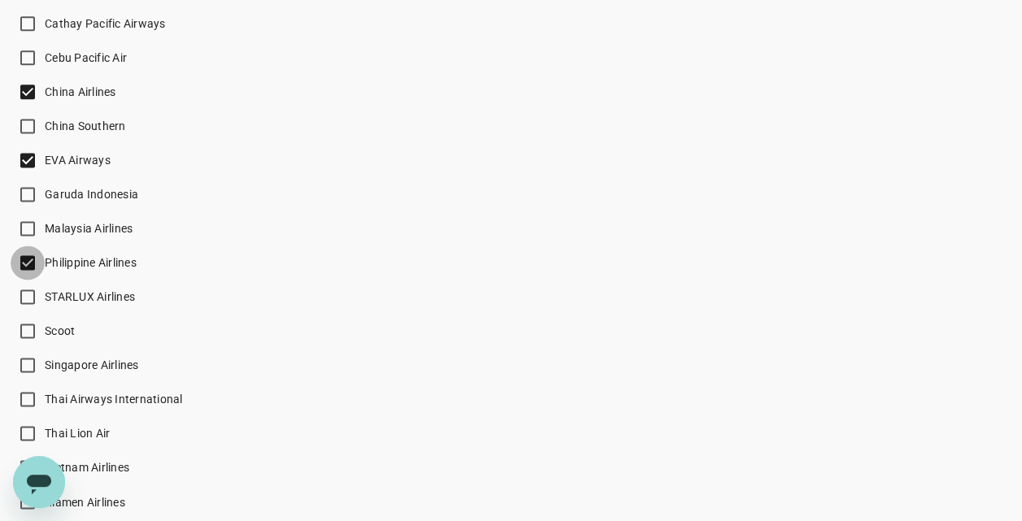
click at [26, 256] on input "Philippine Airlines" at bounding box center [28, 263] width 34 height 34
checkbox input "false"
click at [31, 358] on input "Singapore Airlines" at bounding box center [28, 365] width 34 height 34
click at [33, 366] on input "Singapore Airlines" at bounding box center [28, 365] width 34 height 34
checkbox input "true"
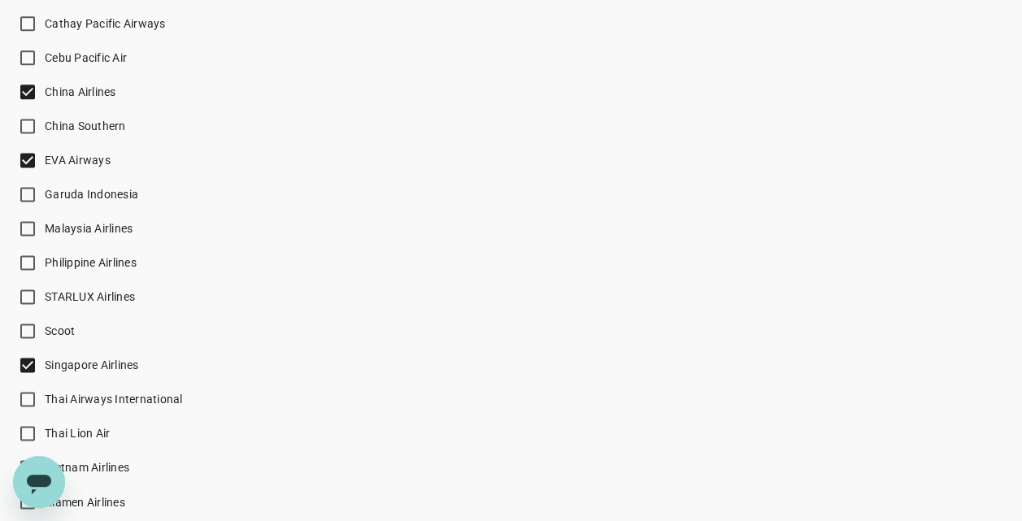
click at [30, 293] on input "STARLUX Airlines" at bounding box center [28, 297] width 34 height 34
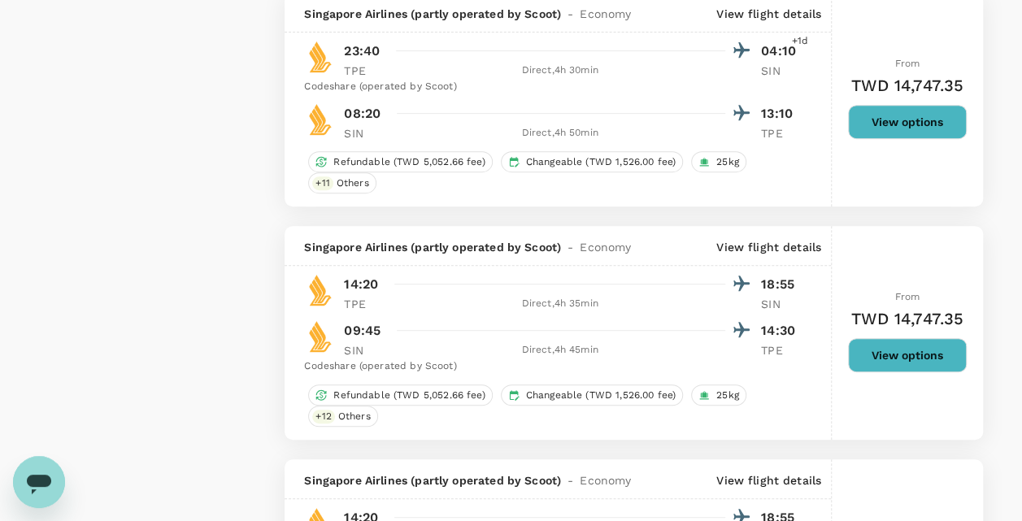
scroll to position [3566, 0]
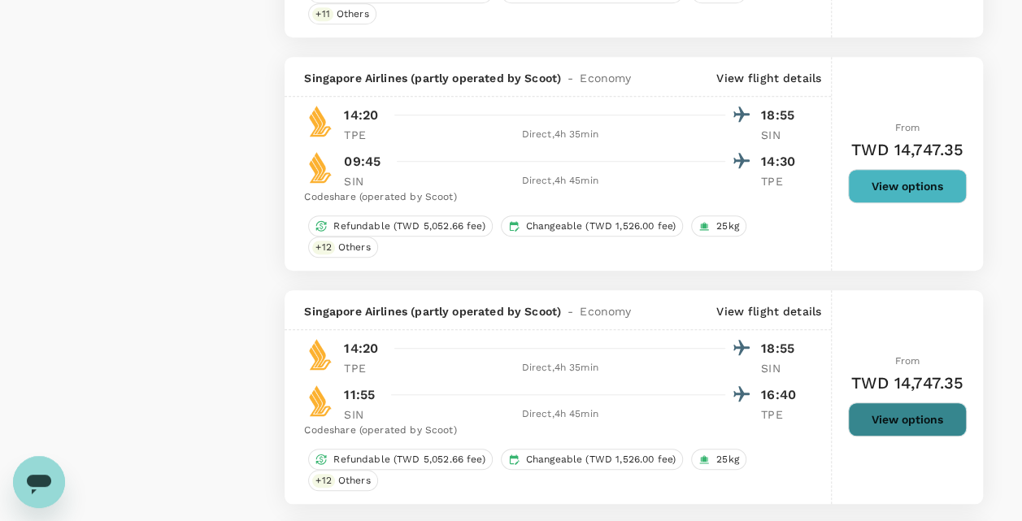
click at [889, 402] on button "View options" at bounding box center [907, 419] width 119 height 34
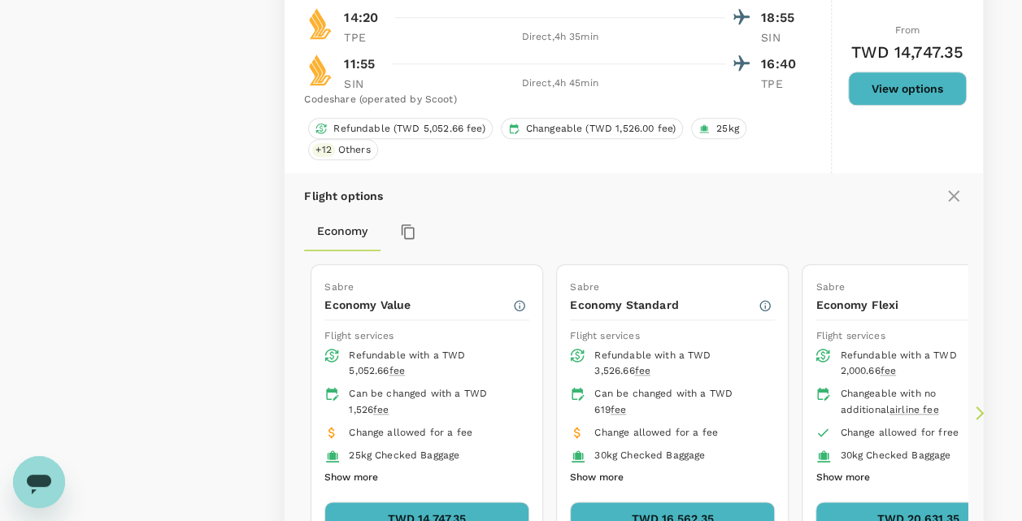
scroll to position [4030, 0]
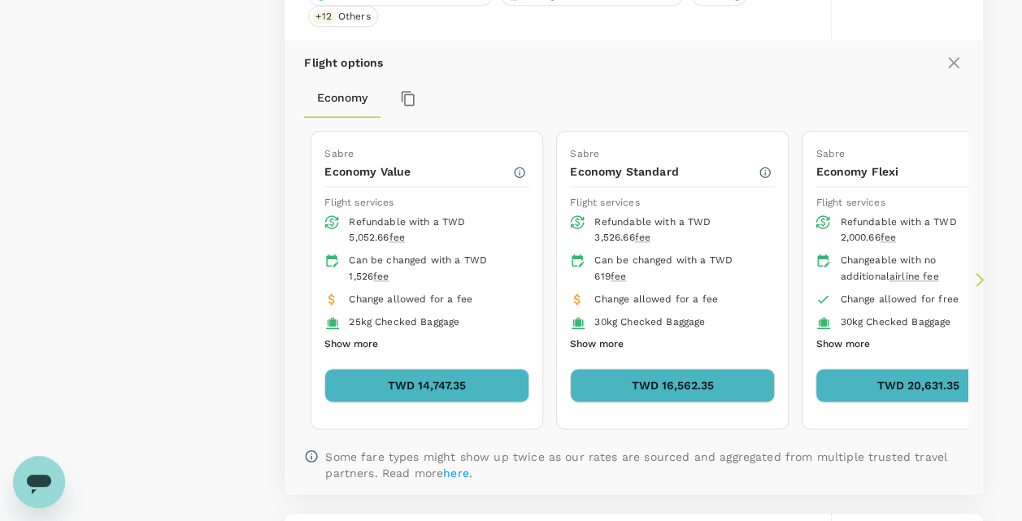
checkbox input "false"
checkbox input "true"
checkbox input "false"
checkbox input "true"
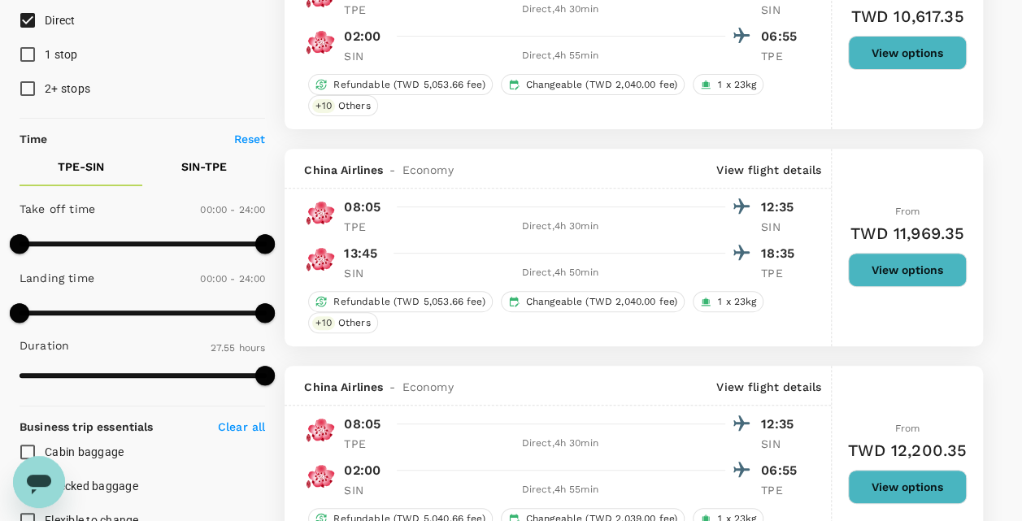
scroll to position [0, 0]
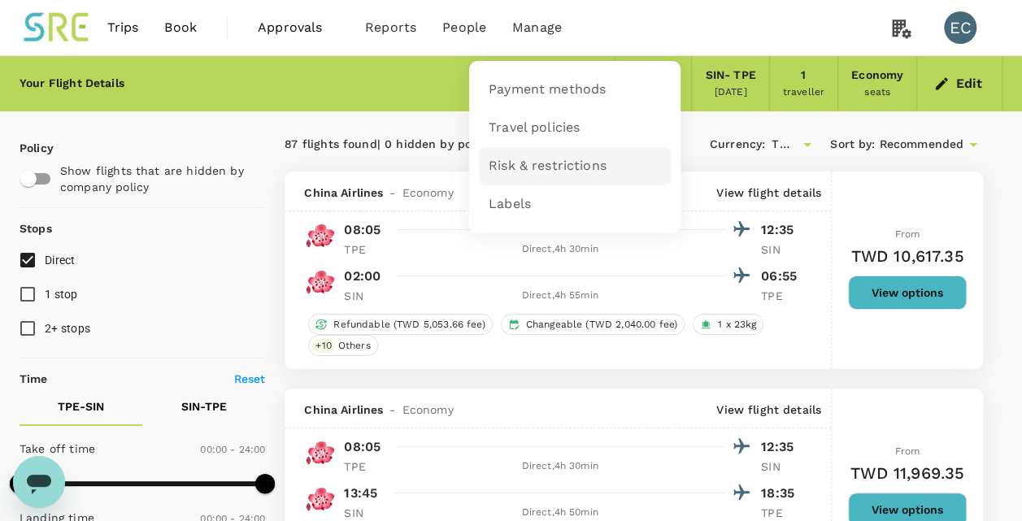
click at [523, 170] on span "Risk & restrictions" at bounding box center [548, 166] width 118 height 19
